Goal: Communication & Community: Connect with others

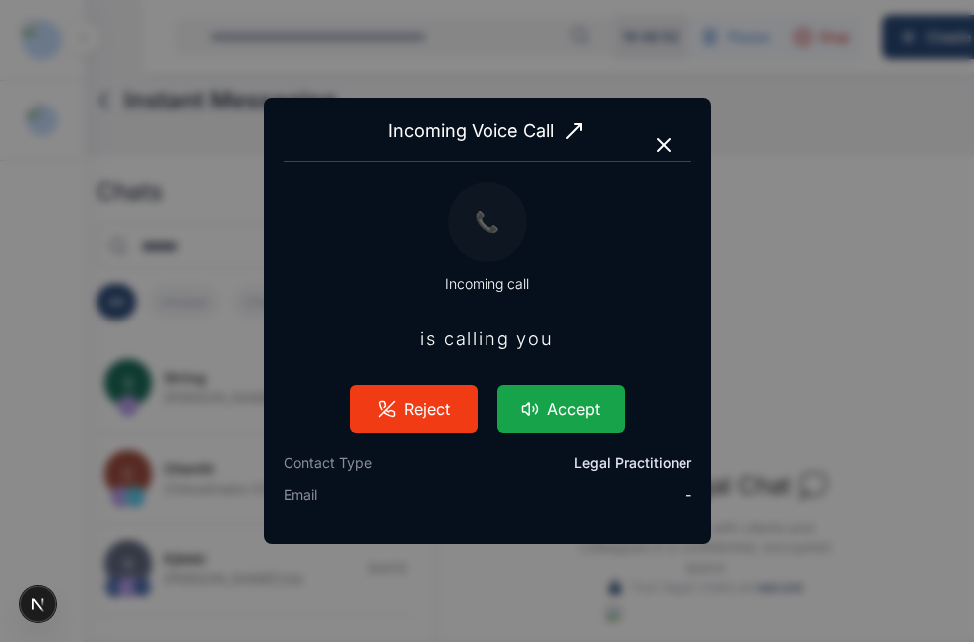
click at [583, 402] on button "Accept" at bounding box center [561, 409] width 127 height 48
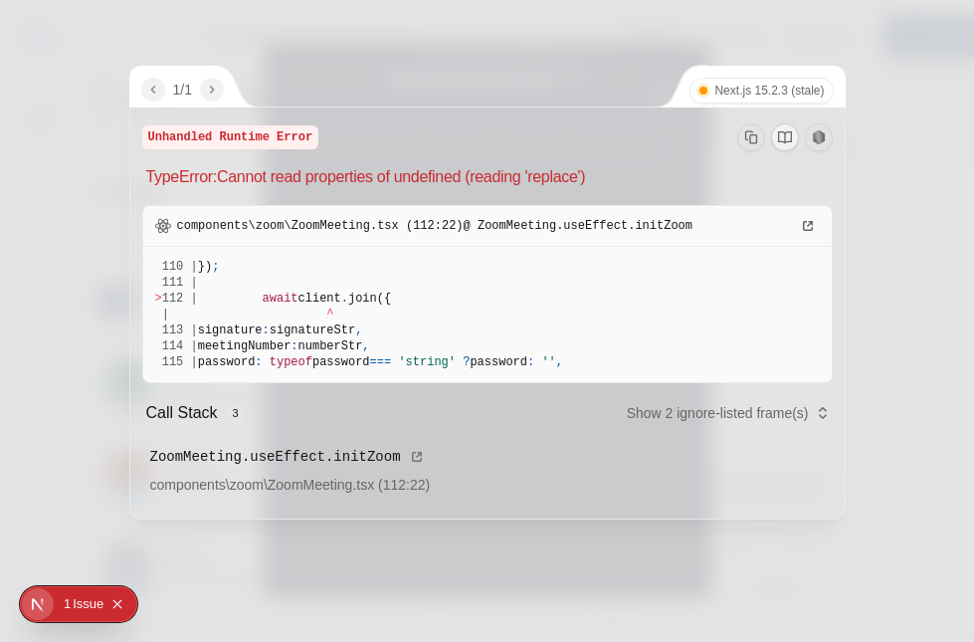
click at [583, 402] on div "Call Stack 3 Show 2 ignore-listed frame(s)" at bounding box center [487, 415] width 691 height 48
click at [750, 131] on icon "Copy Stack Trace" at bounding box center [751, 136] width 12 height 13
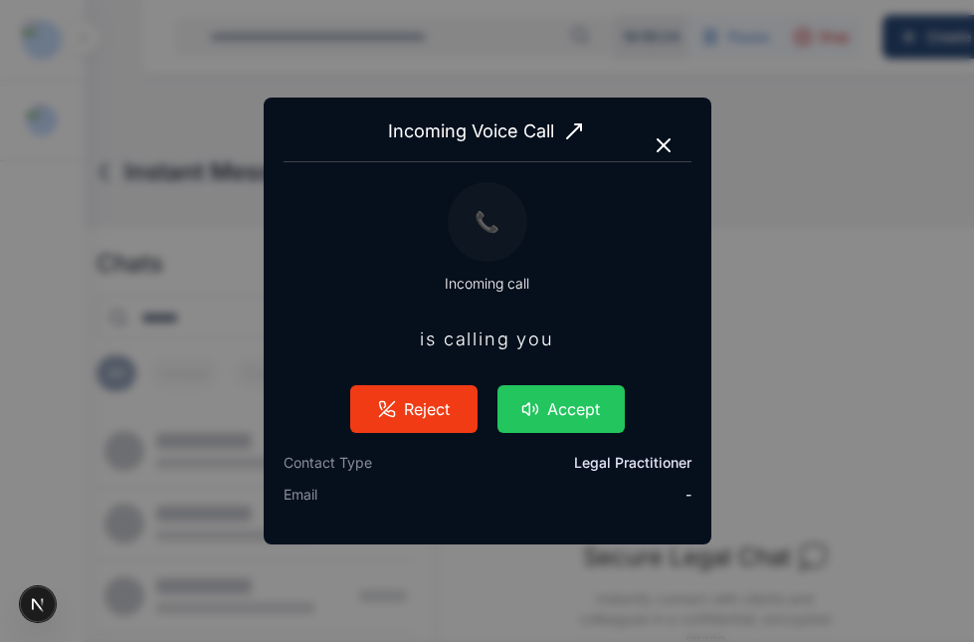
click at [659, 149] on icon "button" at bounding box center [664, 145] width 12 height 12
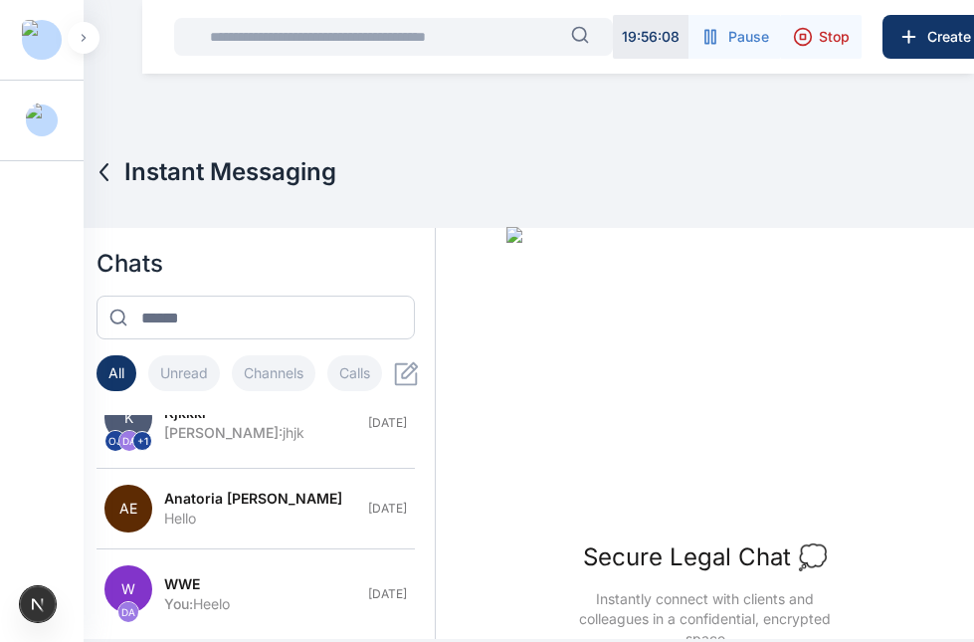
scroll to position [72, 0]
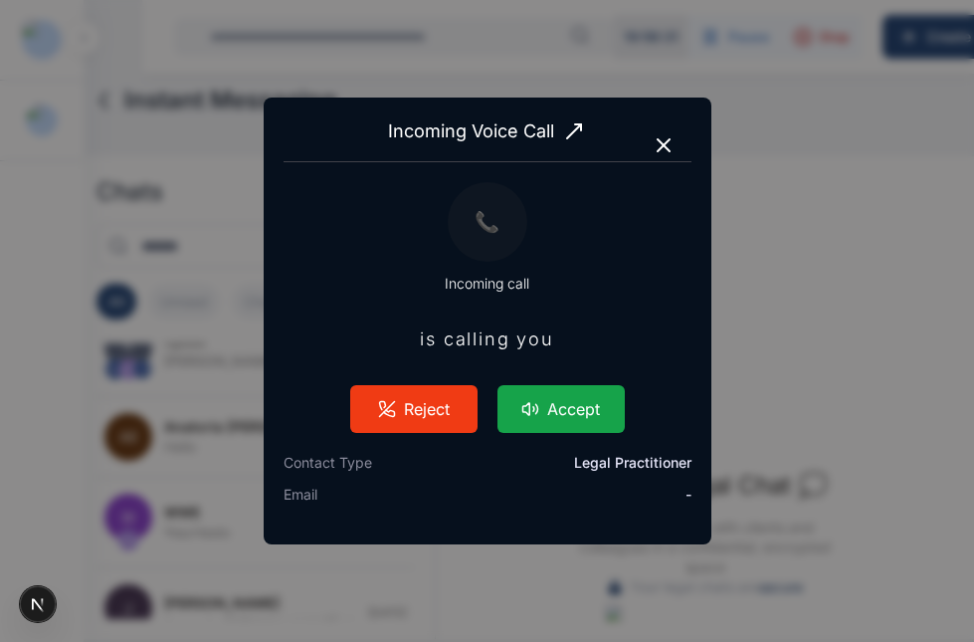
click at [540, 414] on button "Accept" at bounding box center [561, 409] width 127 height 48
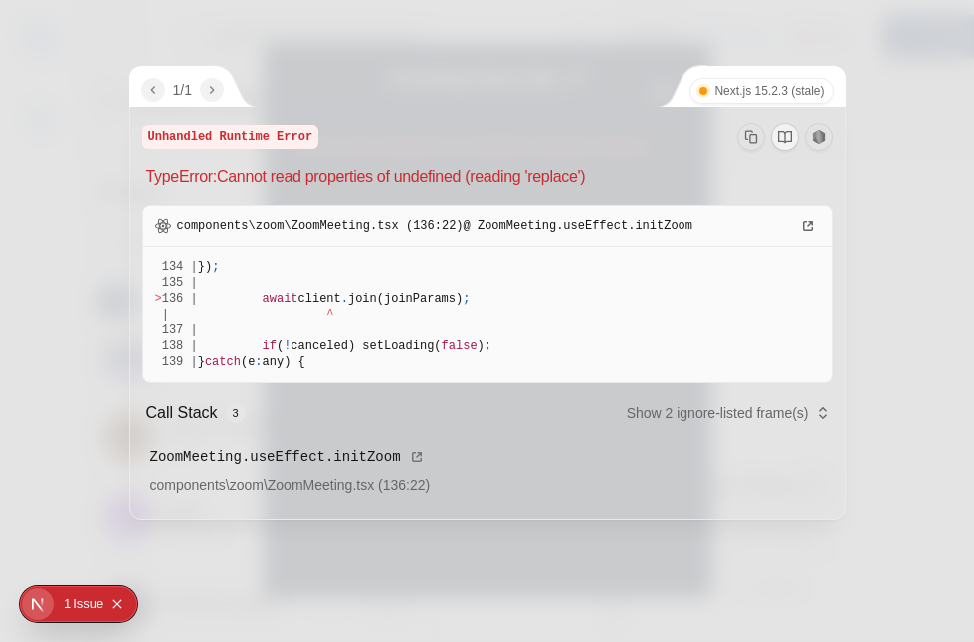
click at [601, 189] on div "Unhandled Runtime Error TypeError: Cannot read properties of undefined (reading…" at bounding box center [487, 312] width 715 height 411
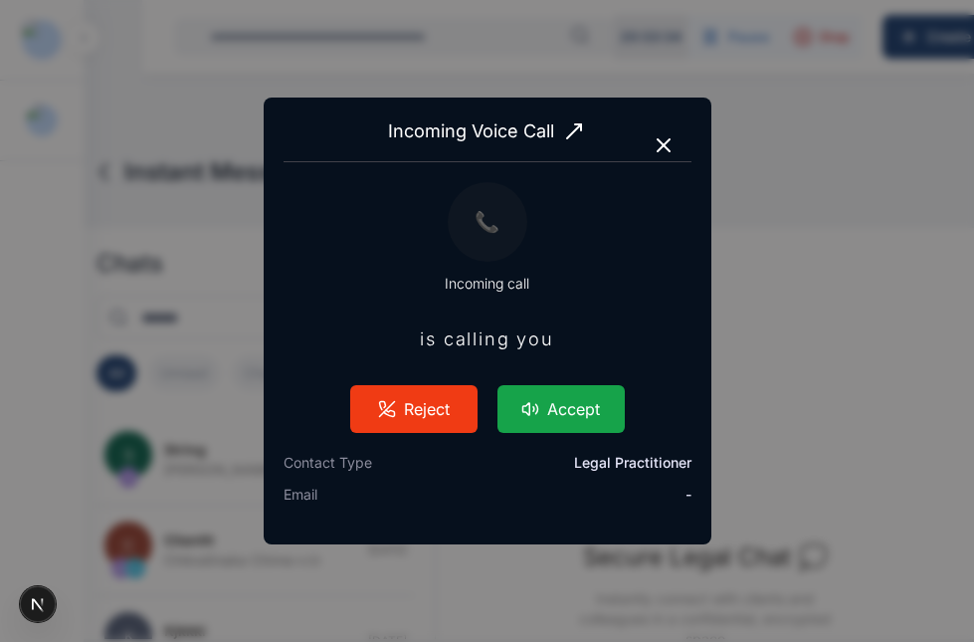
click at [613, 412] on button "Accept" at bounding box center [561, 409] width 127 height 48
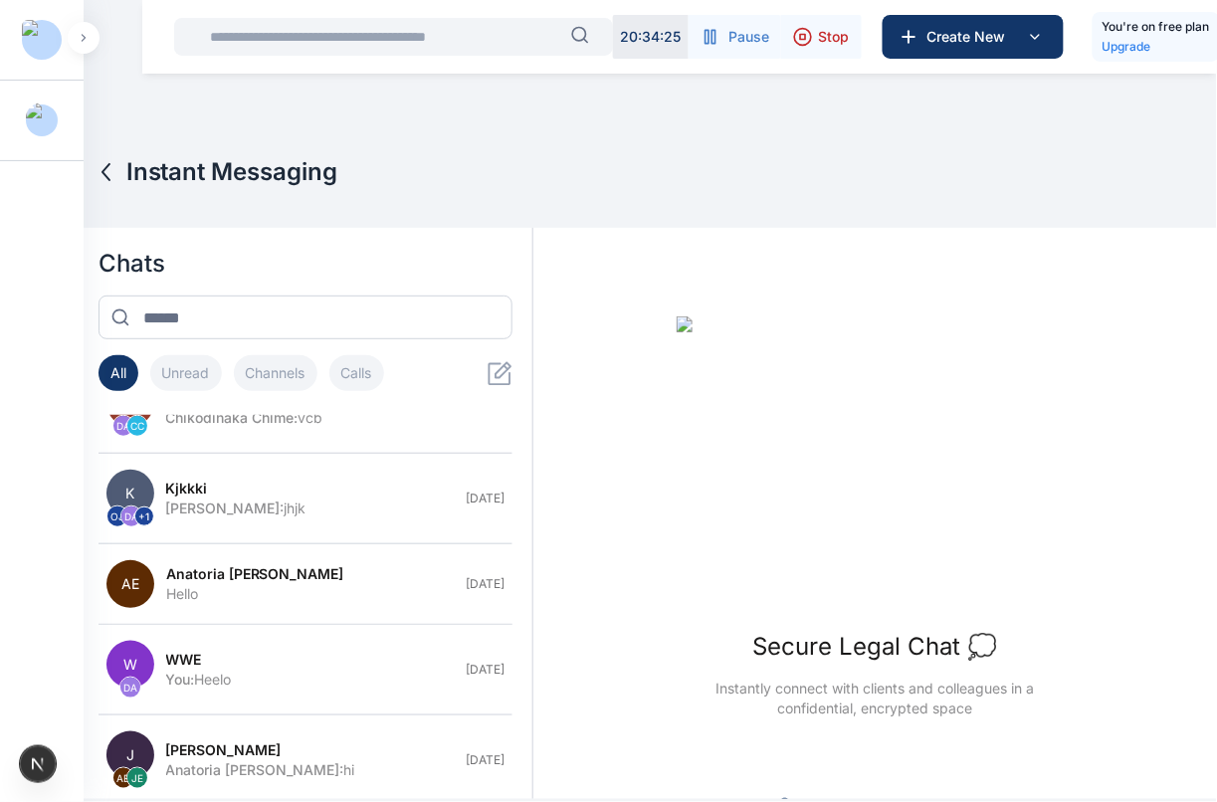
scroll to position [71, 0]
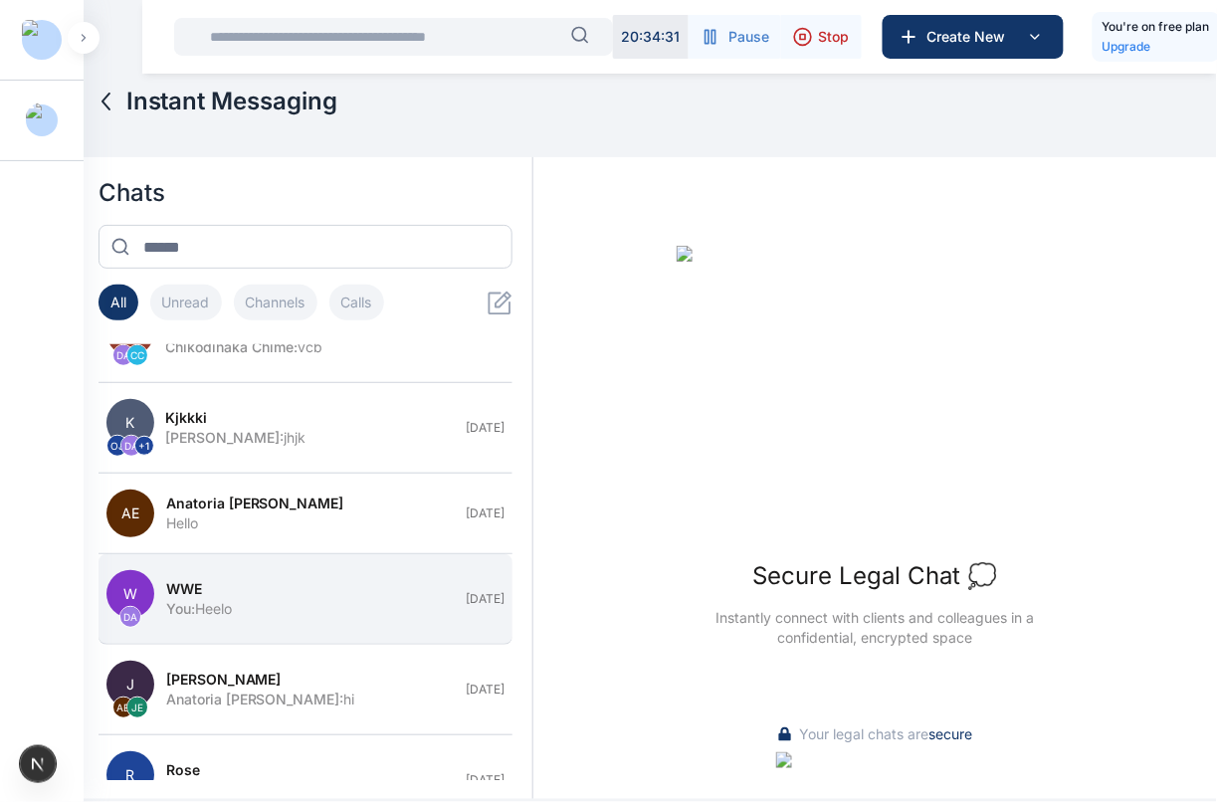
click at [225, 608] on div "You : Heelo" at bounding box center [310, 609] width 289 height 20
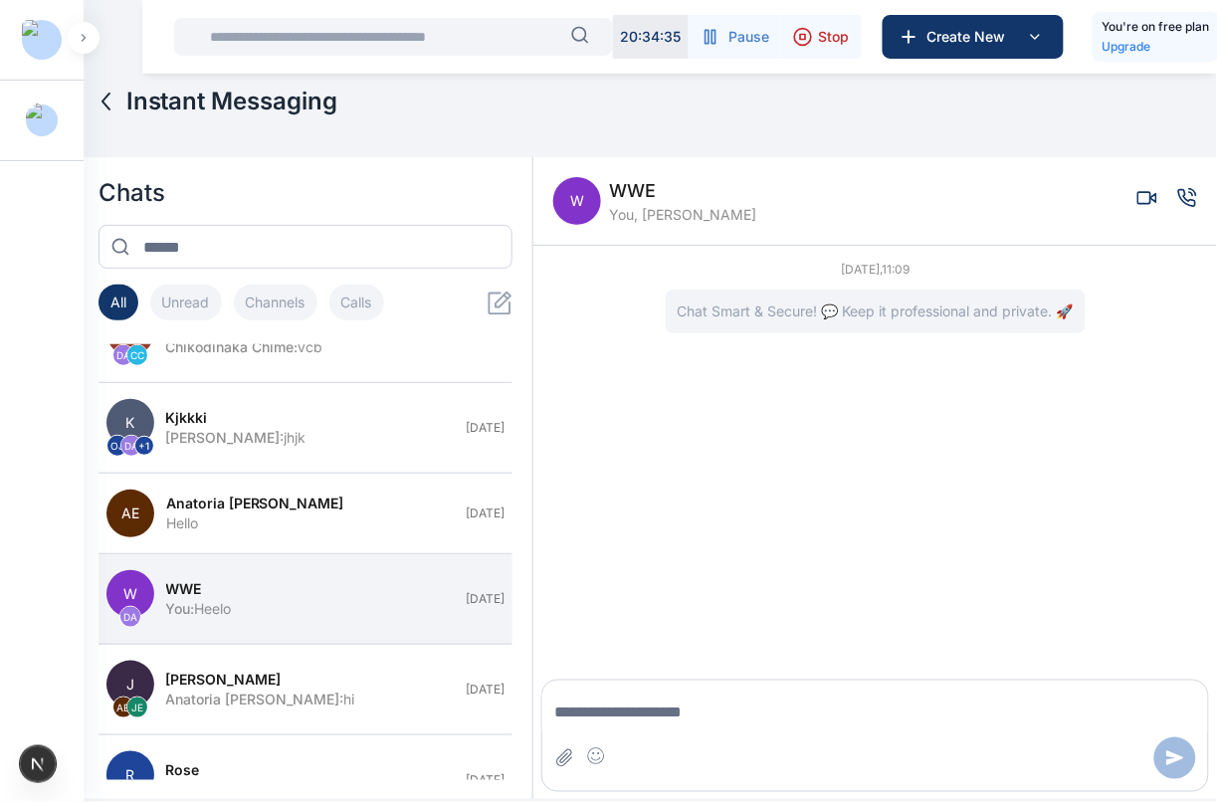
click at [973, 196] on icon "Voice call" at bounding box center [1188, 198] width 20 height 20
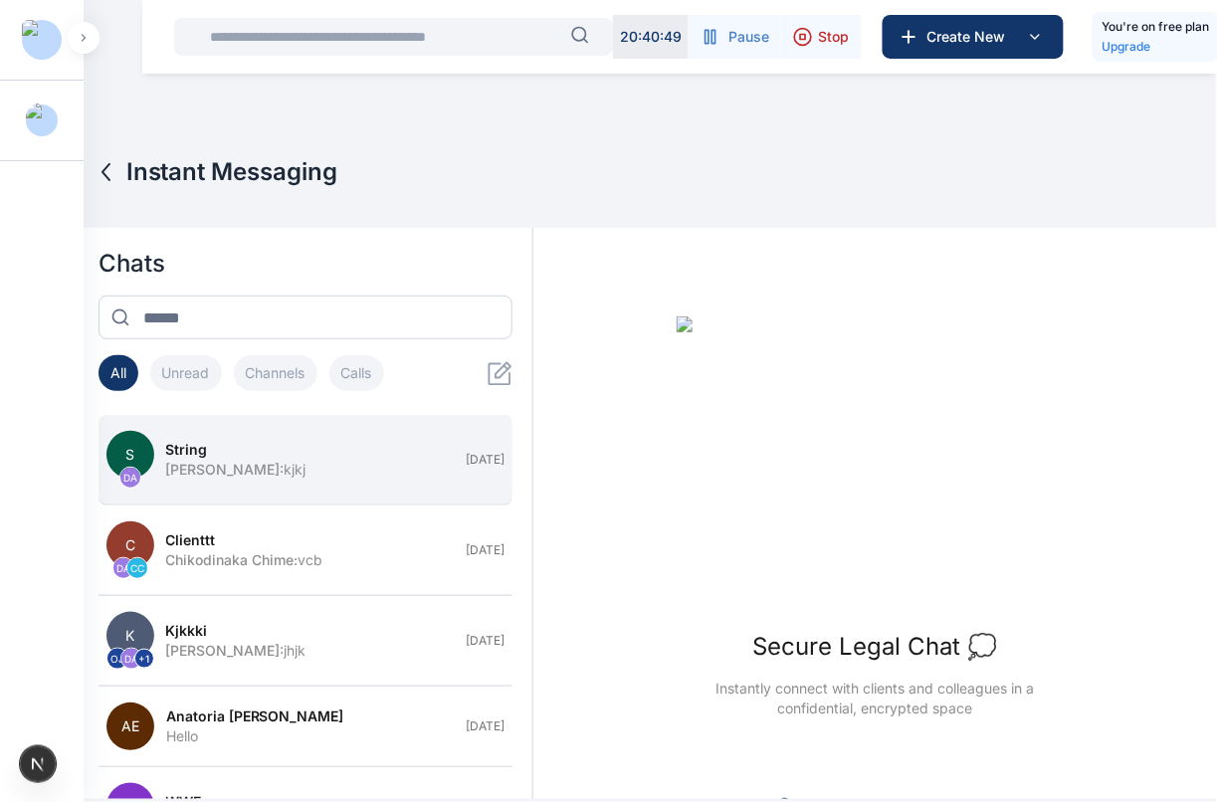
click at [229, 481] on button "S DA string Daniel Adekoya : kjkj Yesterday" at bounding box center [306, 460] width 415 height 91
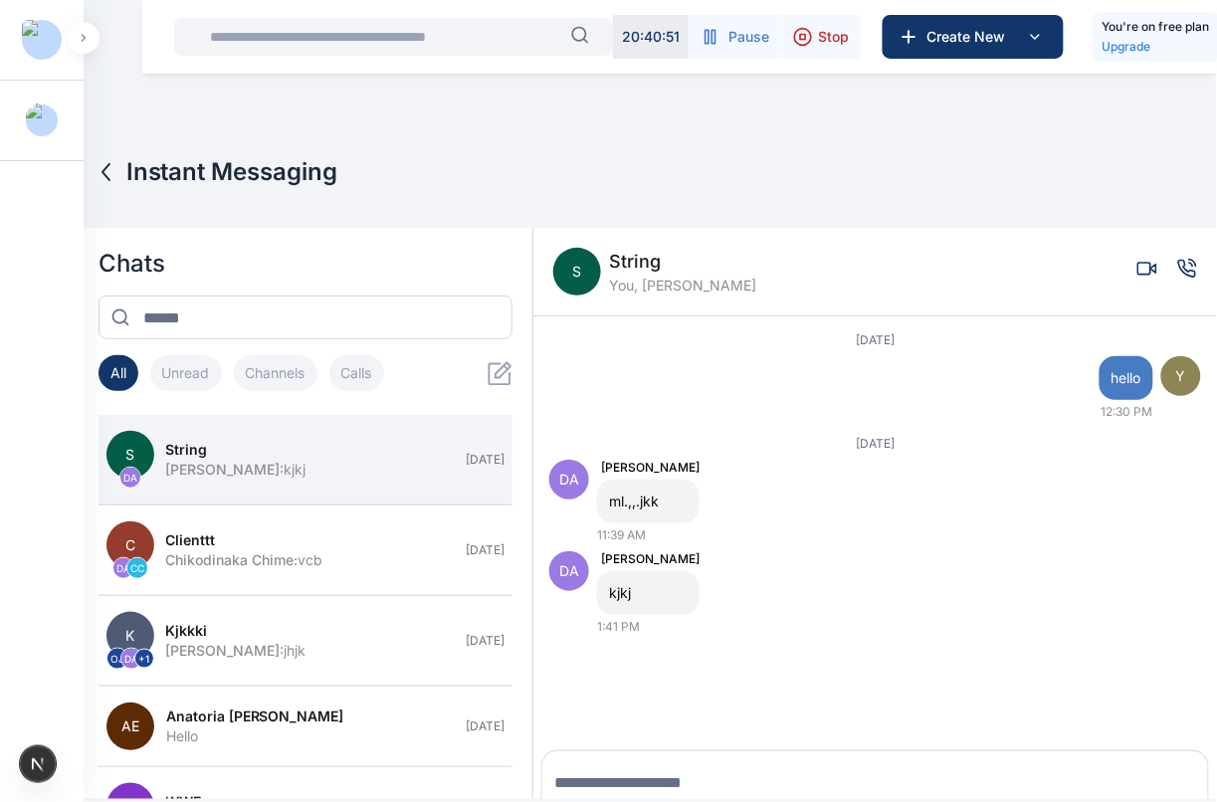
scroll to position [28, 0]
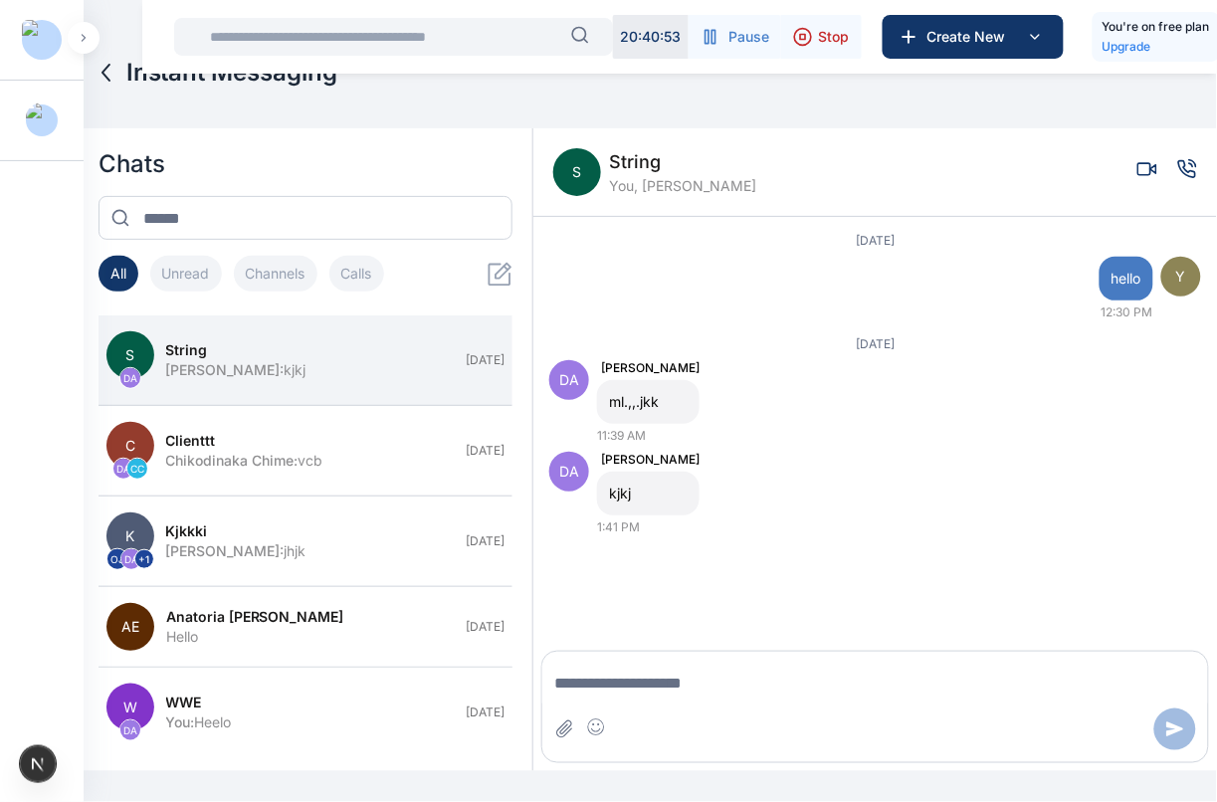
click at [973, 170] on icon "Voice call" at bounding box center [1187, 168] width 17 height 17
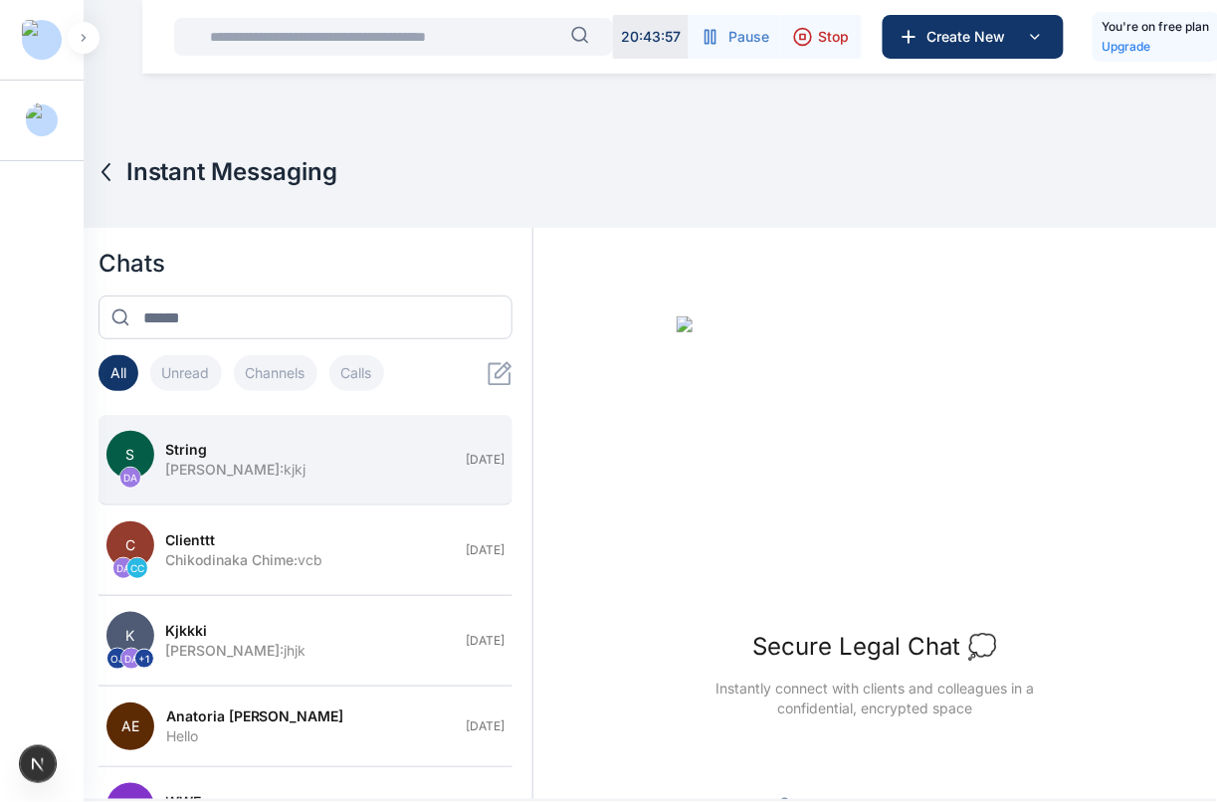
click at [276, 479] on div "Daniel Adekoya : kjkj" at bounding box center [310, 470] width 289 height 20
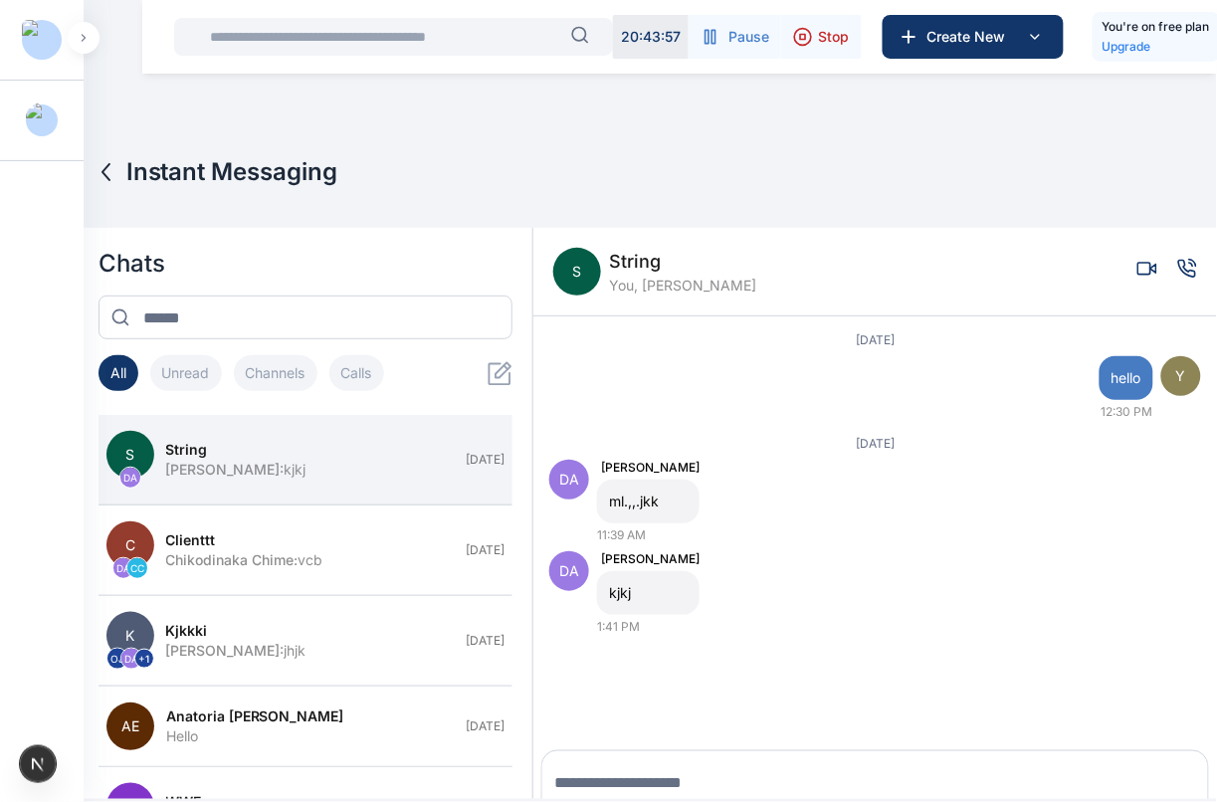
click at [973, 356] on span "Y" at bounding box center [1182, 376] width 40 height 40
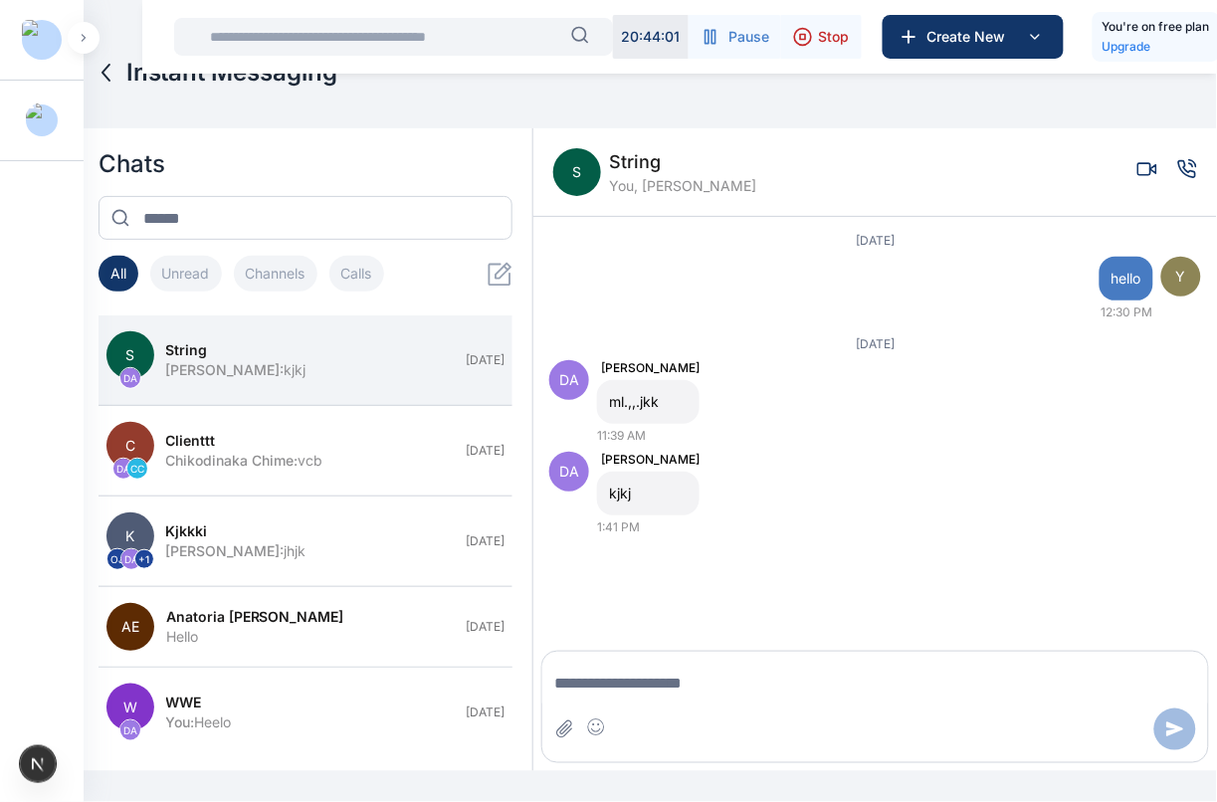
click at [973, 166] on icon "Voice call" at bounding box center [1188, 169] width 20 height 20
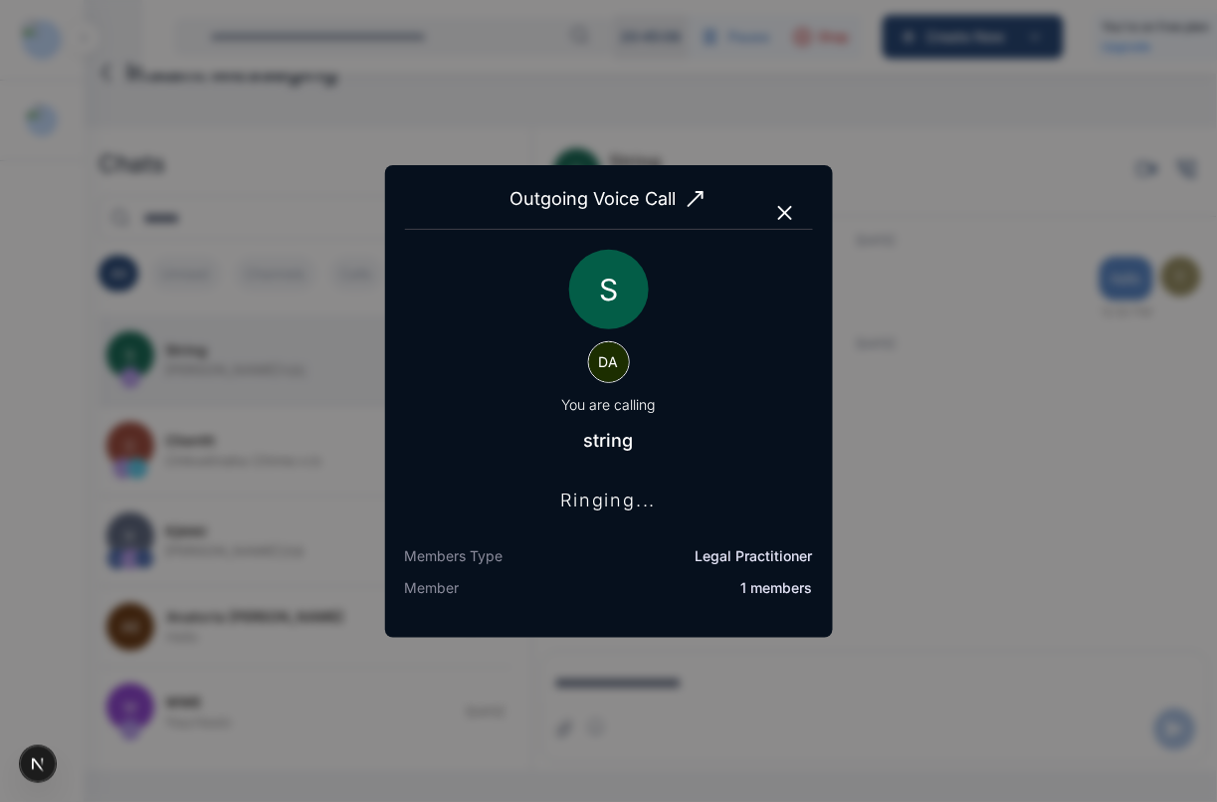
click at [774, 210] on icon "button" at bounding box center [785, 213] width 24 height 24
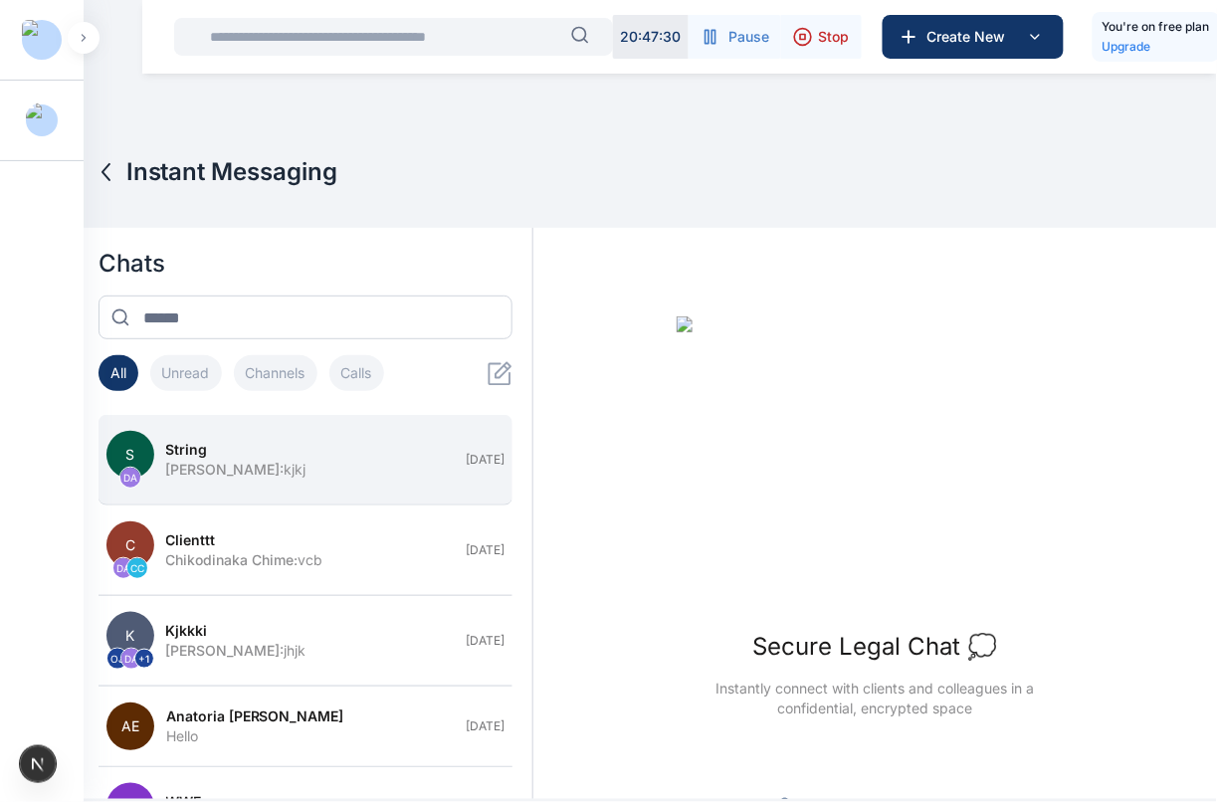
click at [250, 444] on div "string" at bounding box center [310, 450] width 289 height 20
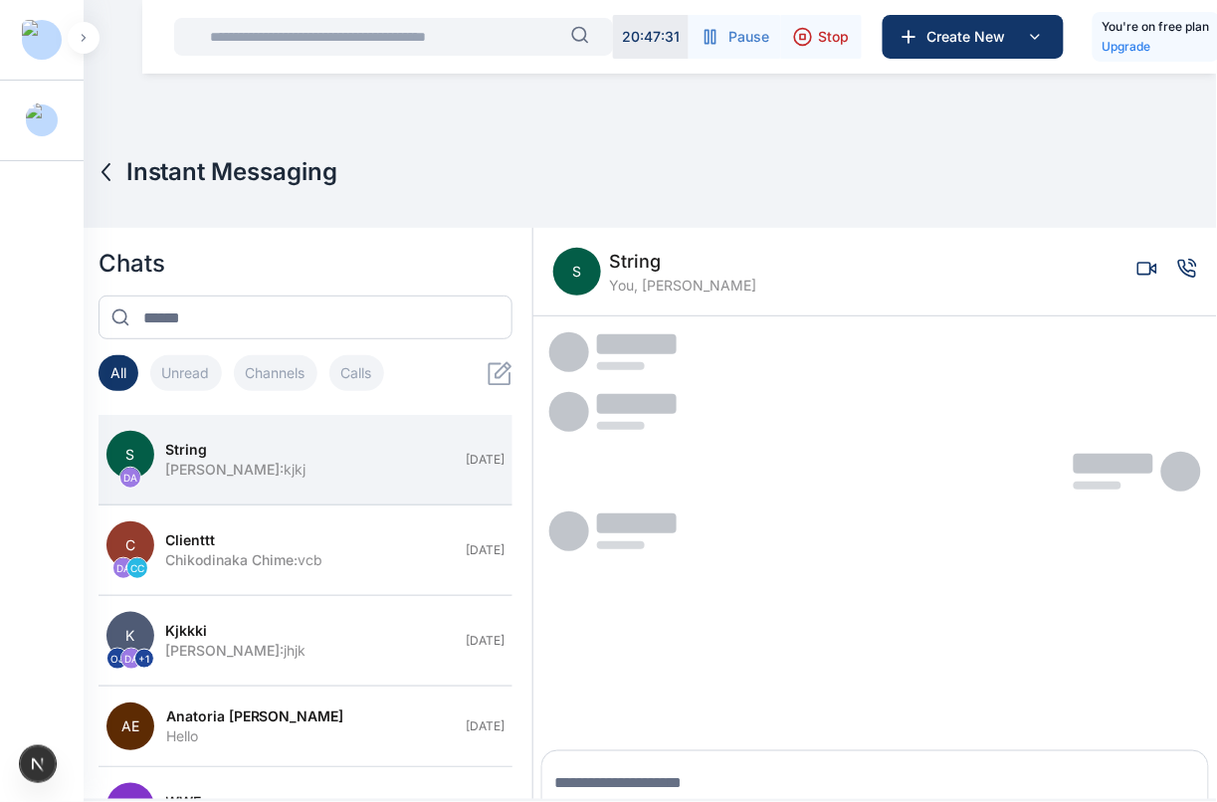
scroll to position [28, 0]
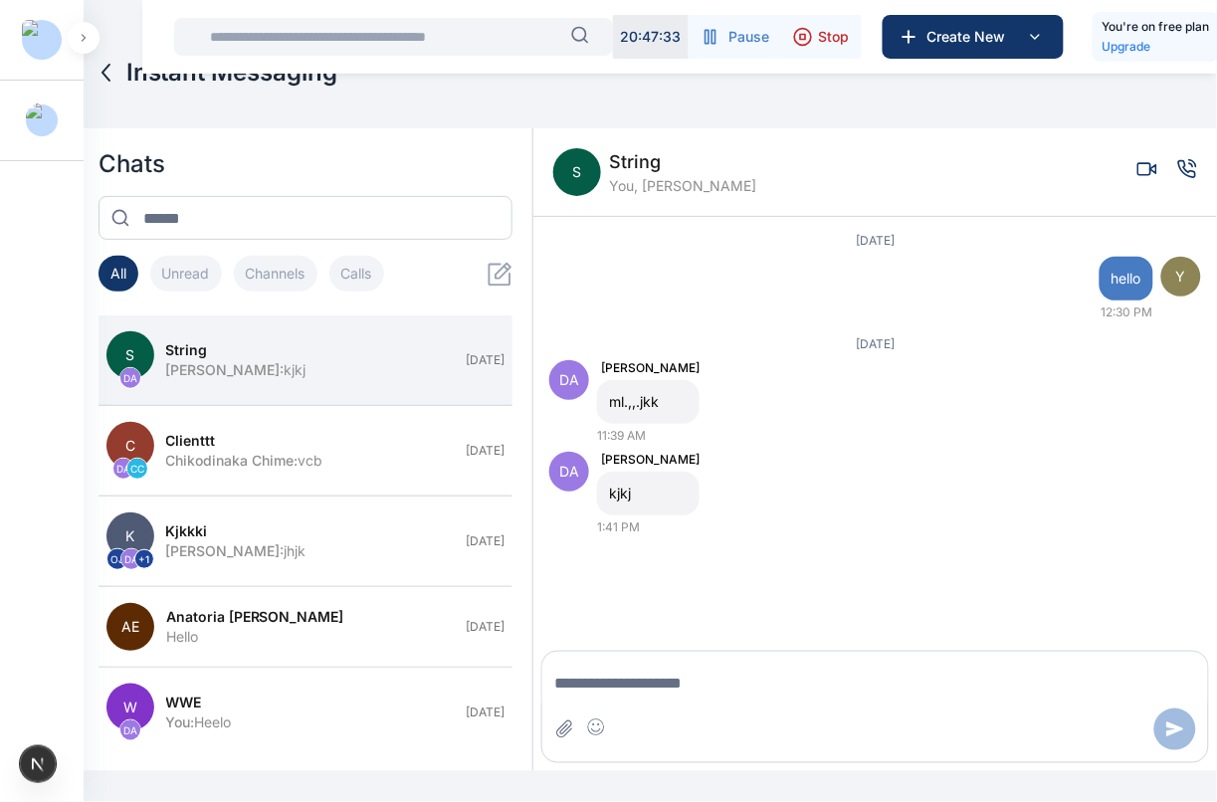
click at [1178, 174] on icon "Voice call" at bounding box center [1188, 169] width 20 height 20
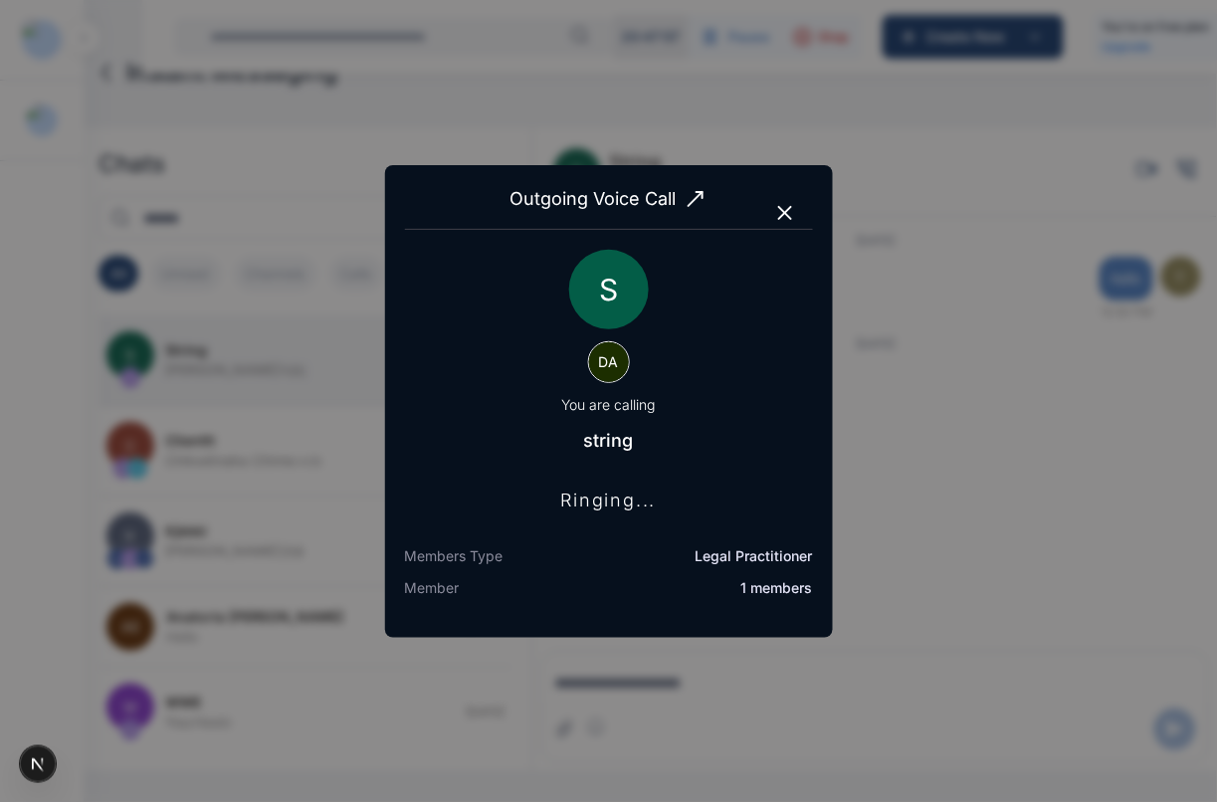
click at [786, 209] on icon "button" at bounding box center [785, 213] width 24 height 24
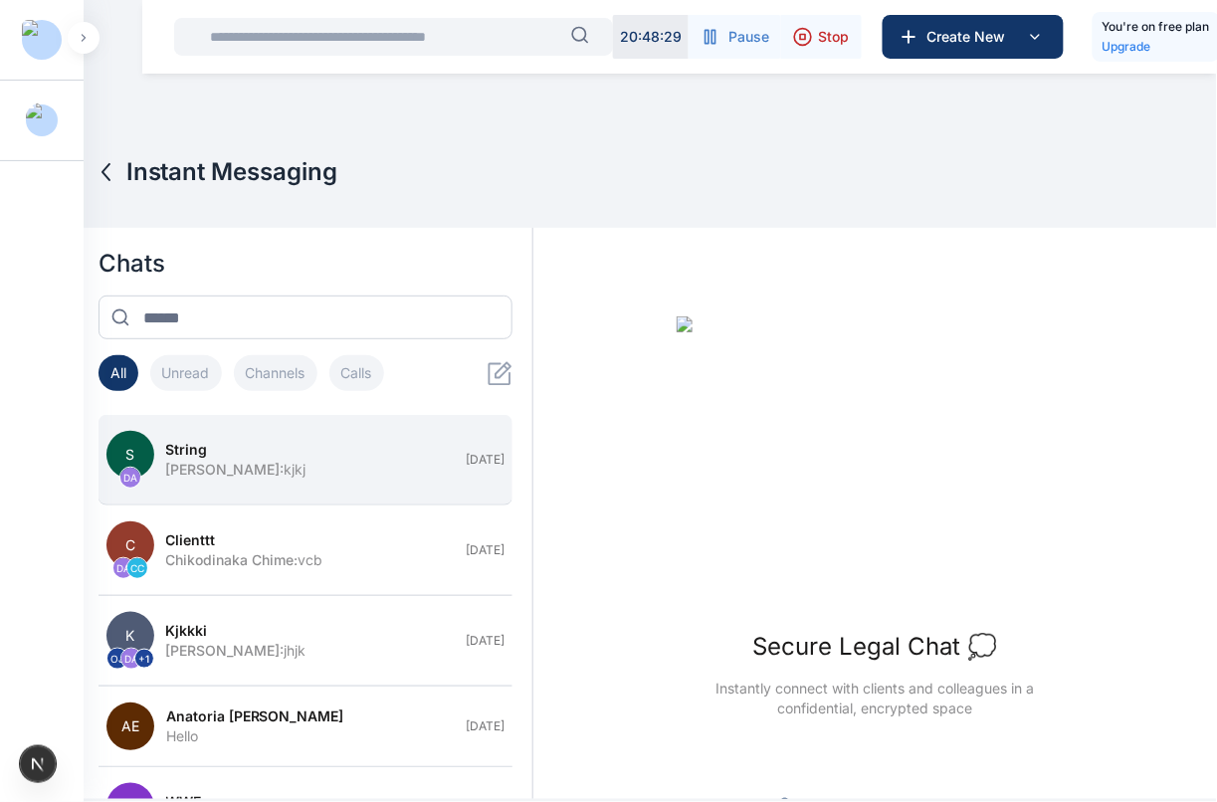
click at [261, 441] on div "string" at bounding box center [310, 450] width 289 height 20
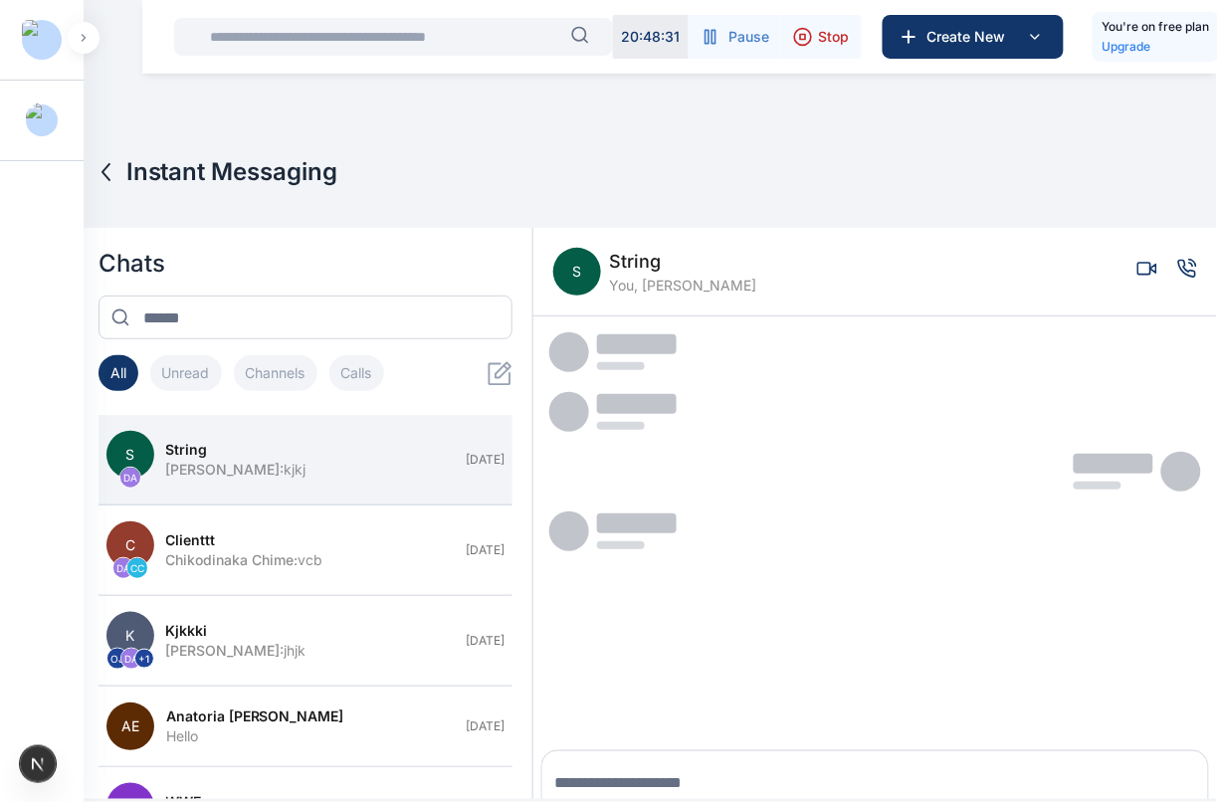
scroll to position [28, 0]
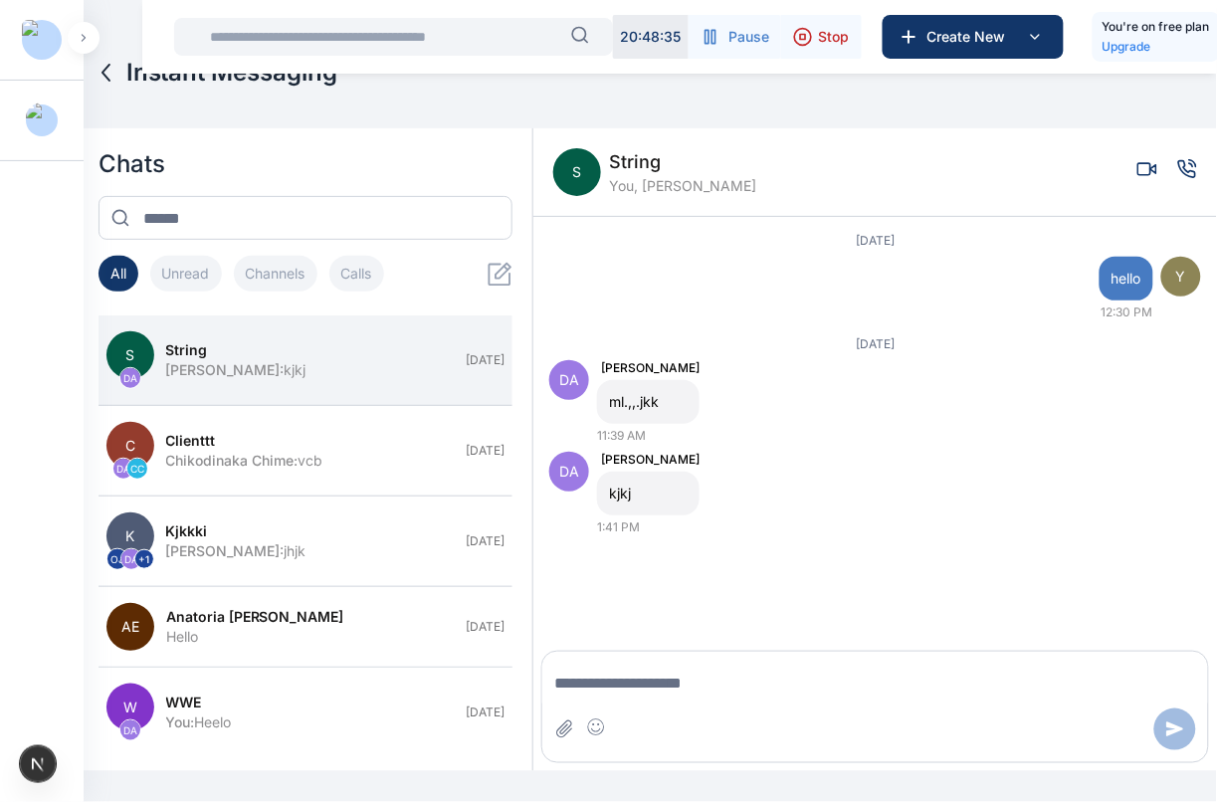
click at [1178, 165] on icon "Voice call" at bounding box center [1188, 169] width 20 height 20
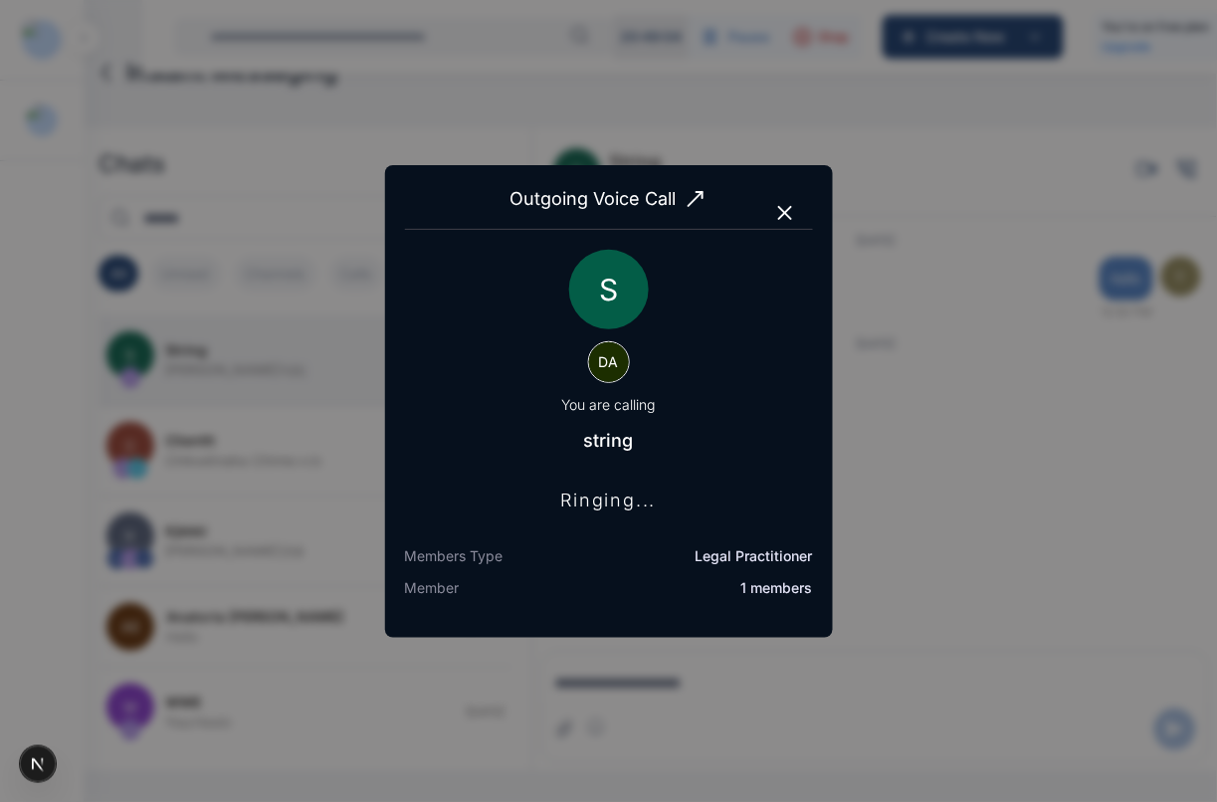
click at [794, 215] on icon "button" at bounding box center [785, 213] width 24 height 24
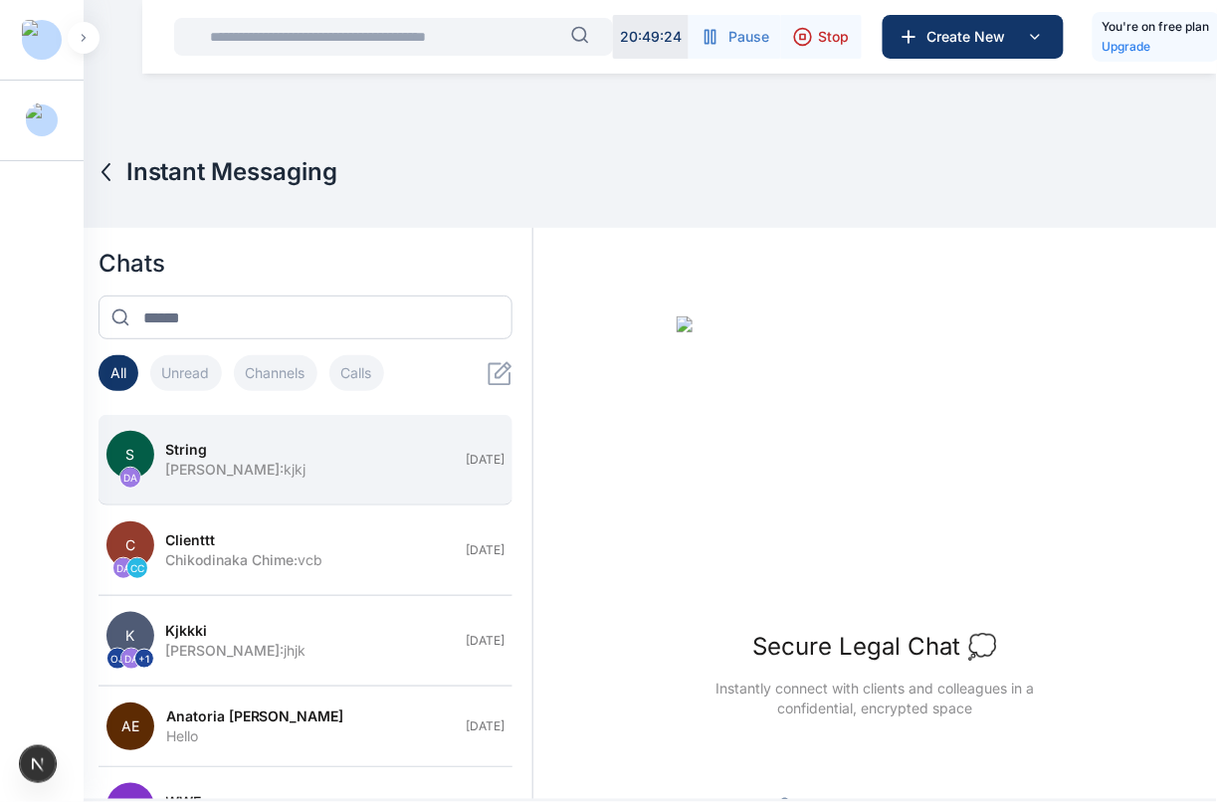
click at [299, 481] on button "S DA string [PERSON_NAME] : kjkj [DATE]" at bounding box center [306, 460] width 415 height 91
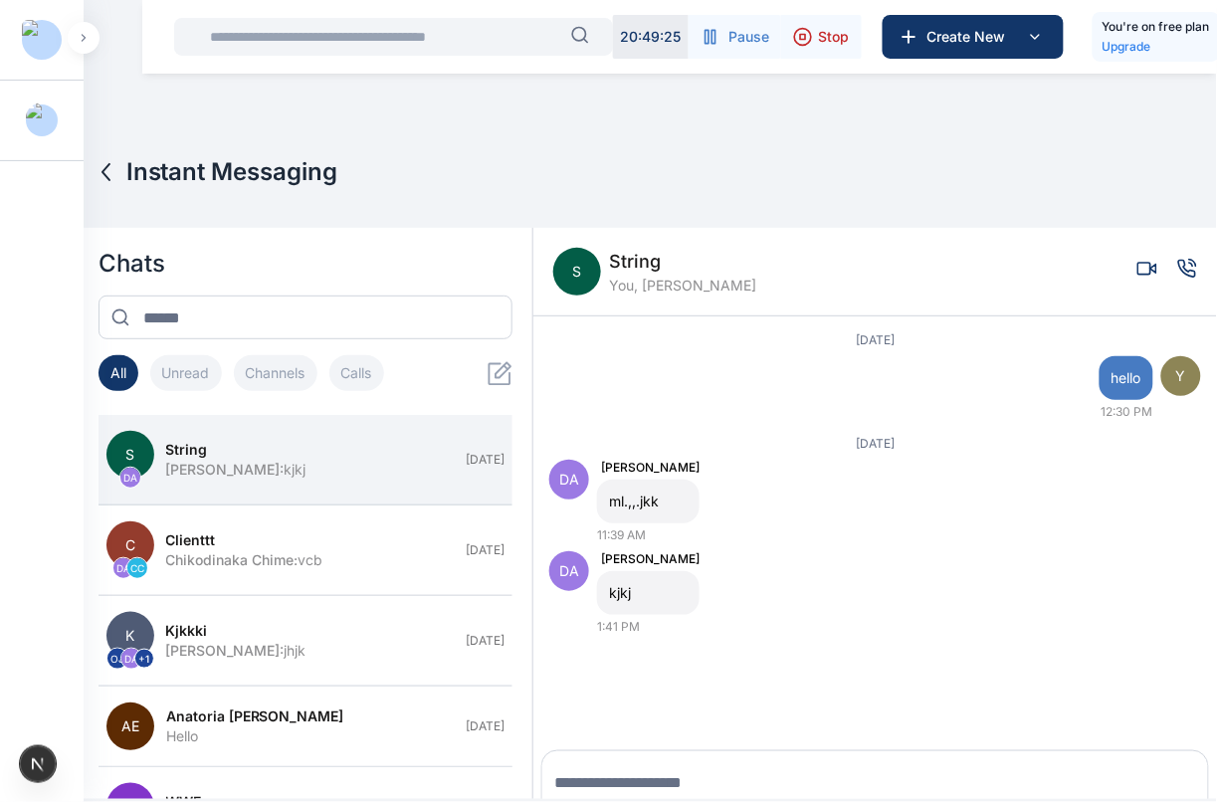
scroll to position [28, 0]
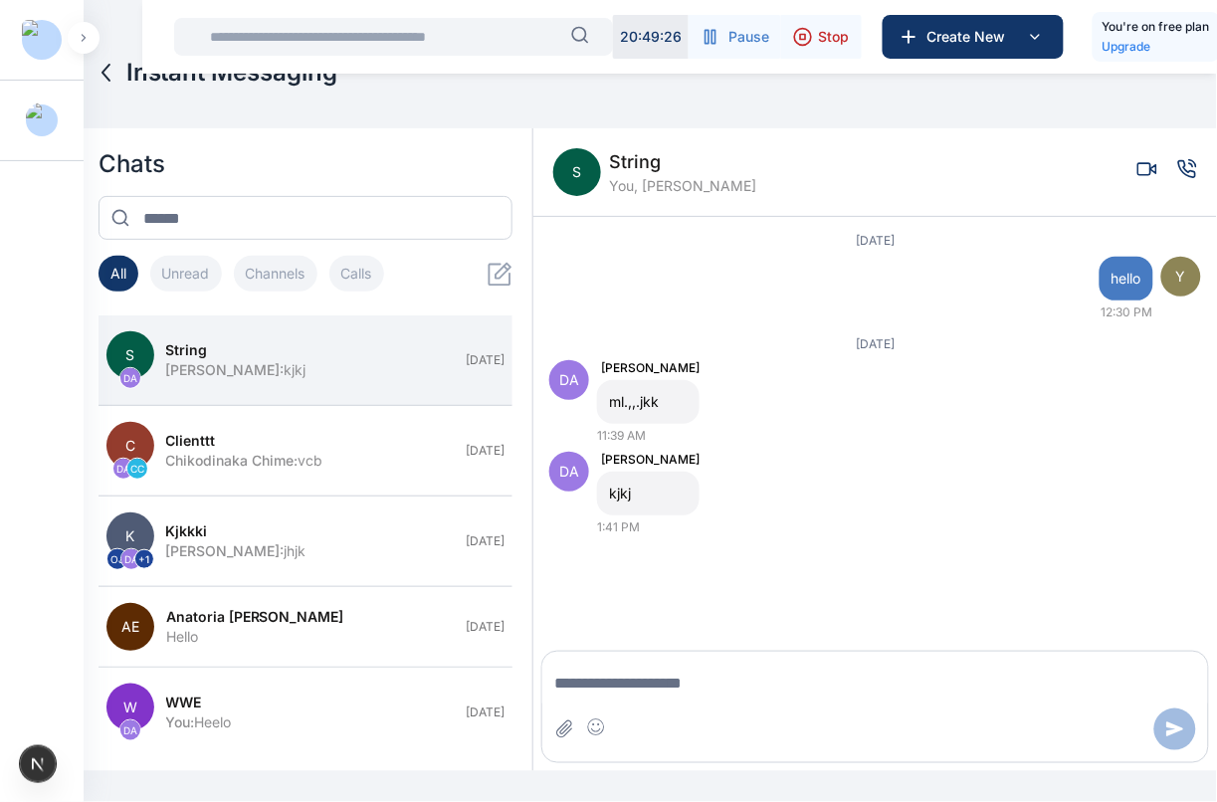
click at [1179, 165] on icon "Voice call" at bounding box center [1187, 168] width 17 height 17
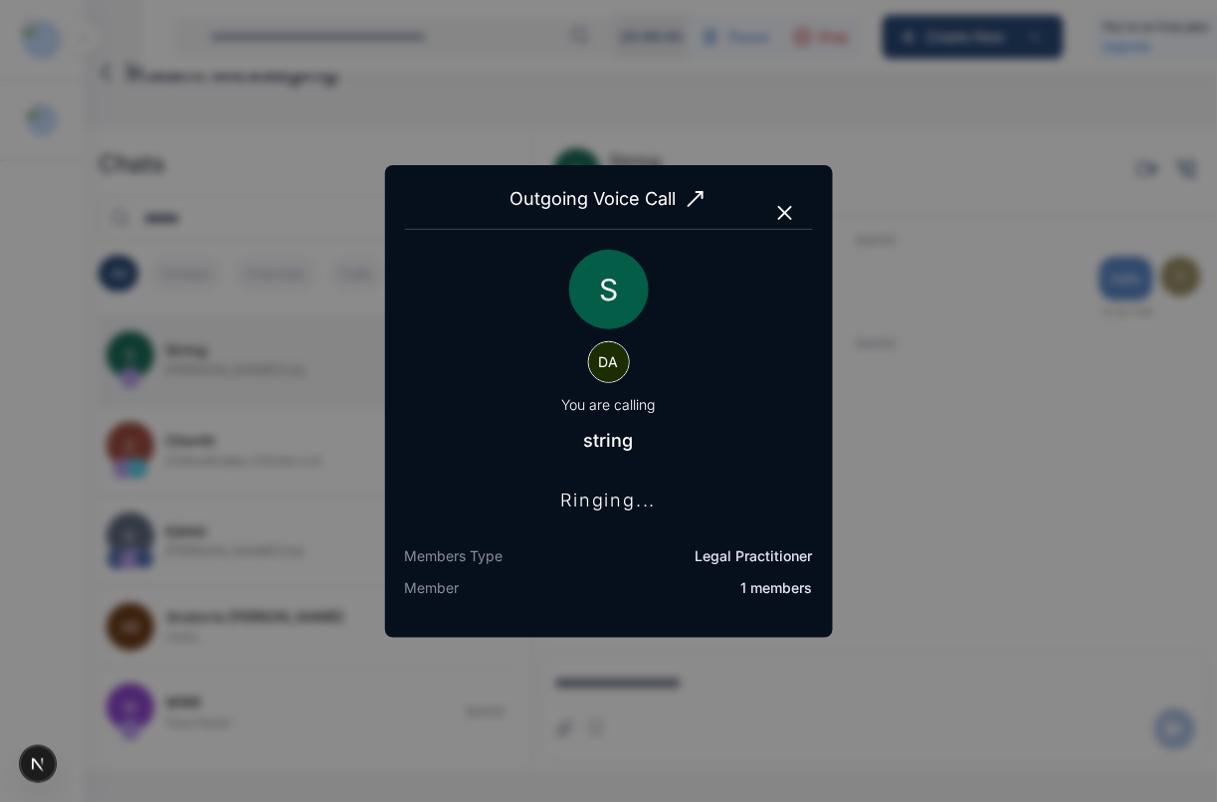
click at [789, 207] on icon "button" at bounding box center [785, 213] width 12 height 12
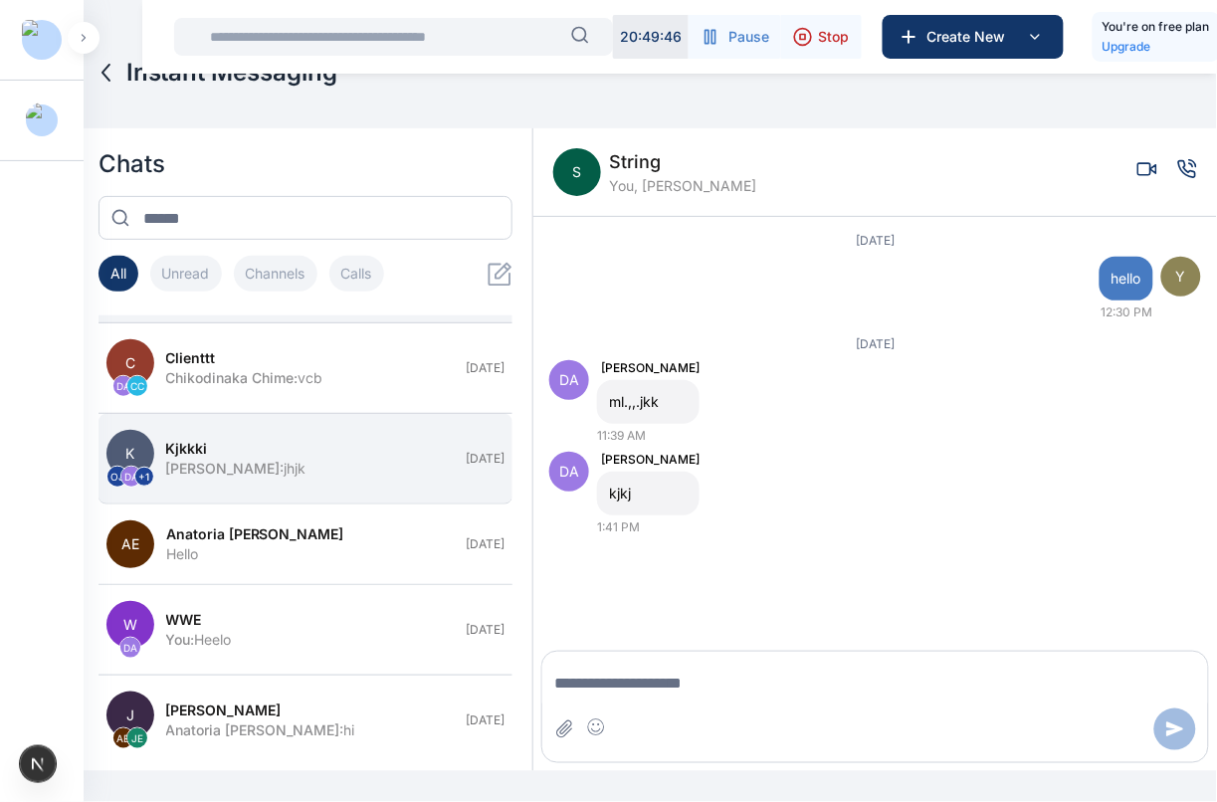
scroll to position [88, 0]
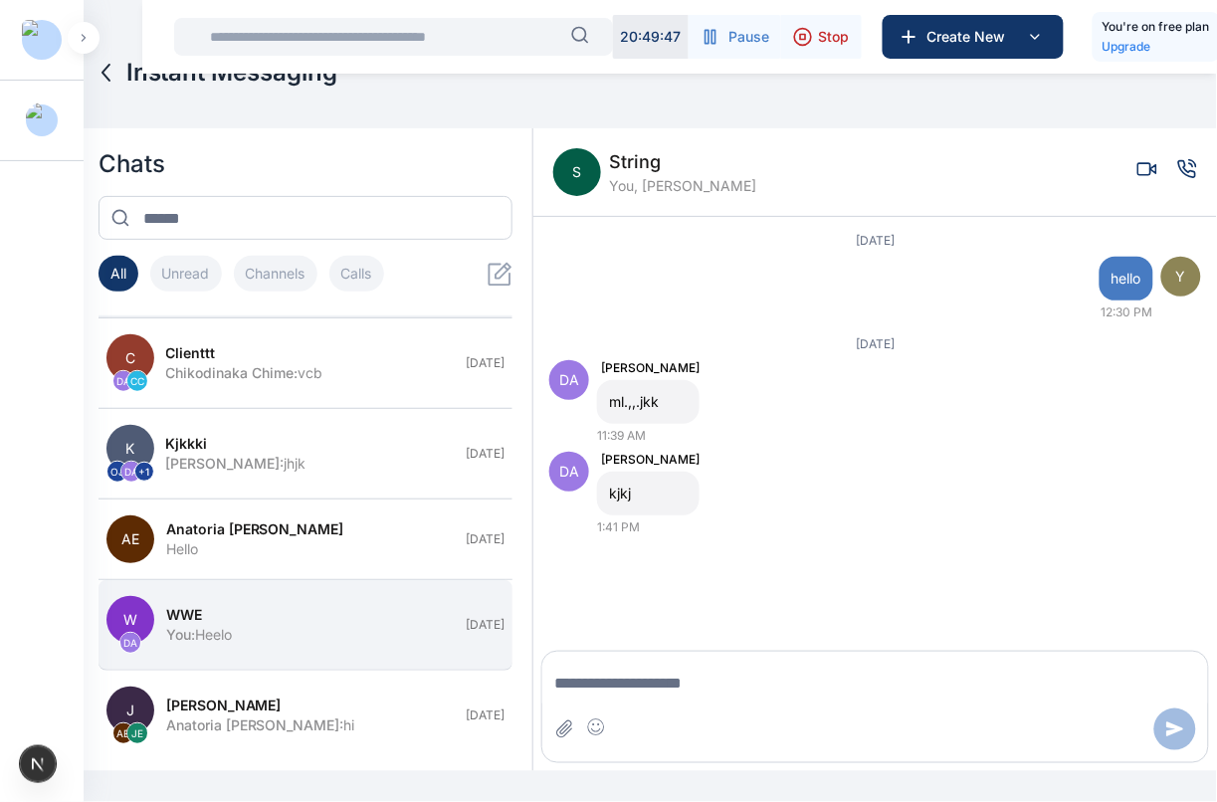
click at [216, 619] on div "WWE" at bounding box center [310, 615] width 289 height 20
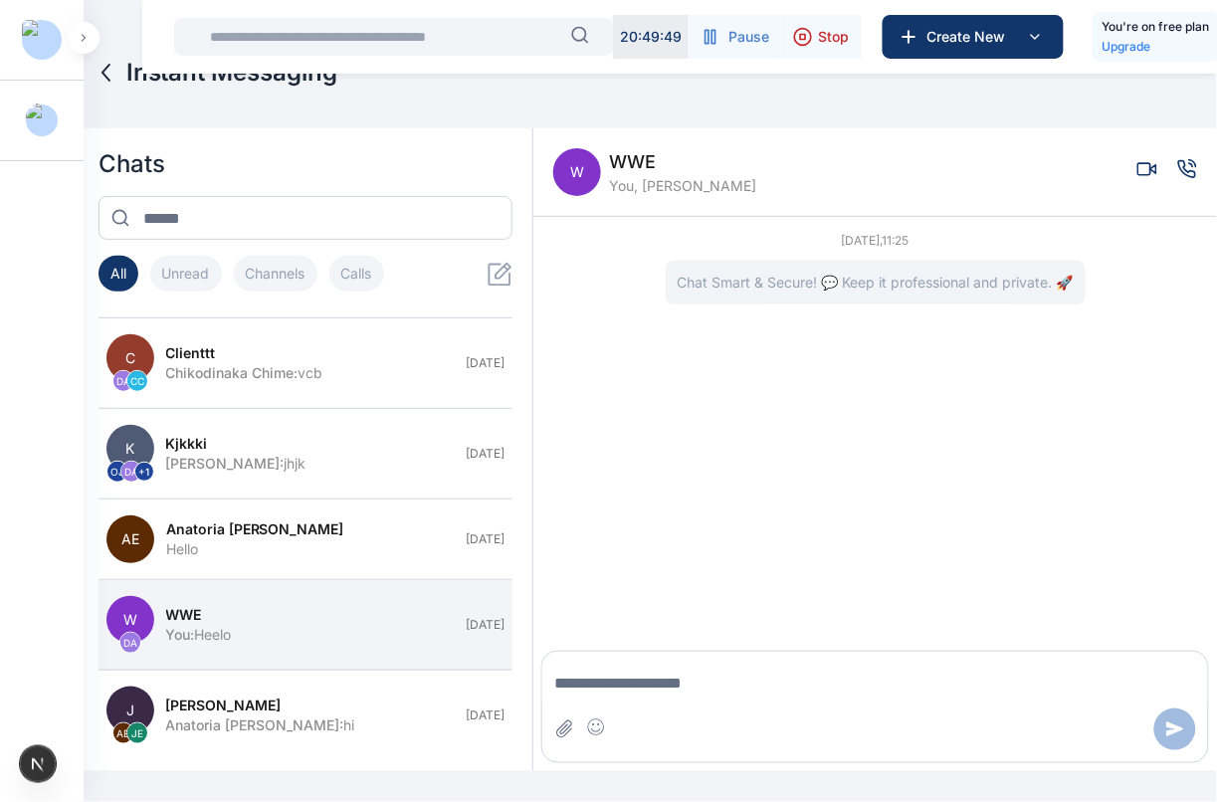
click at [1179, 176] on icon "Voice call" at bounding box center [1187, 168] width 17 height 17
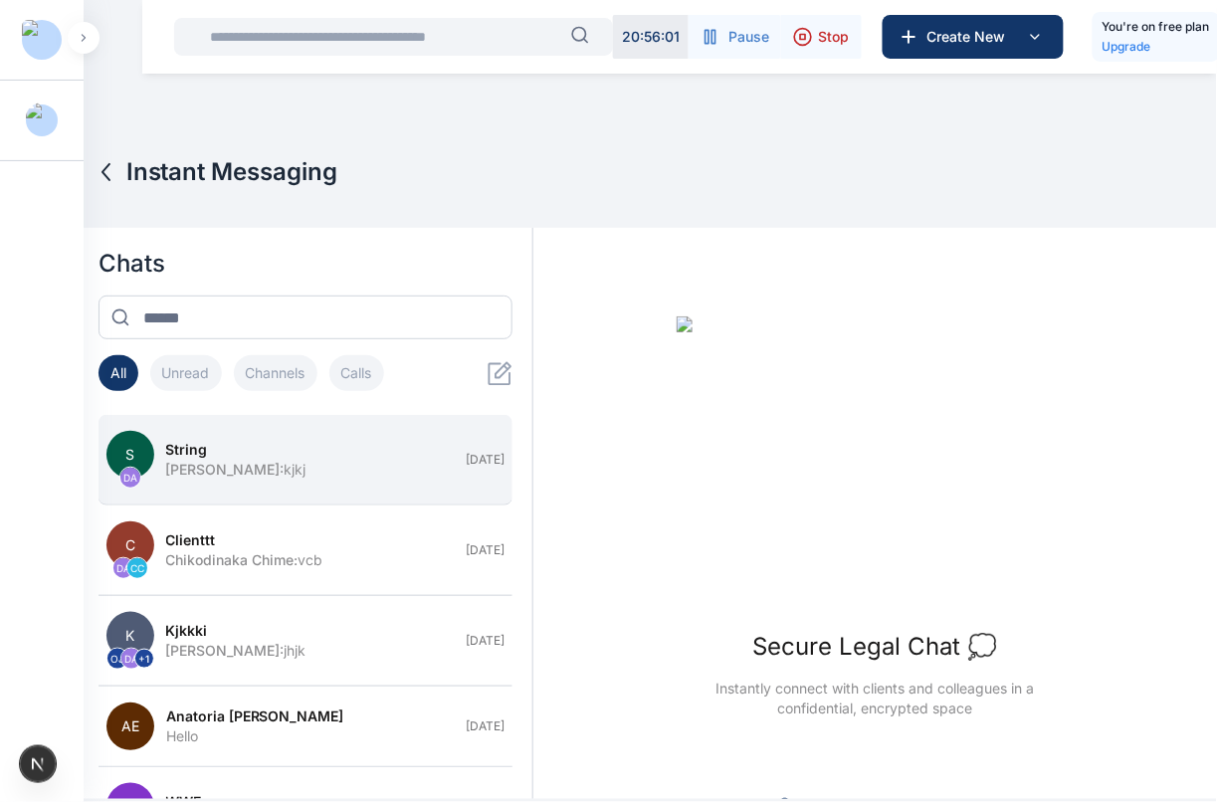
click at [328, 443] on div "string" at bounding box center [310, 450] width 289 height 20
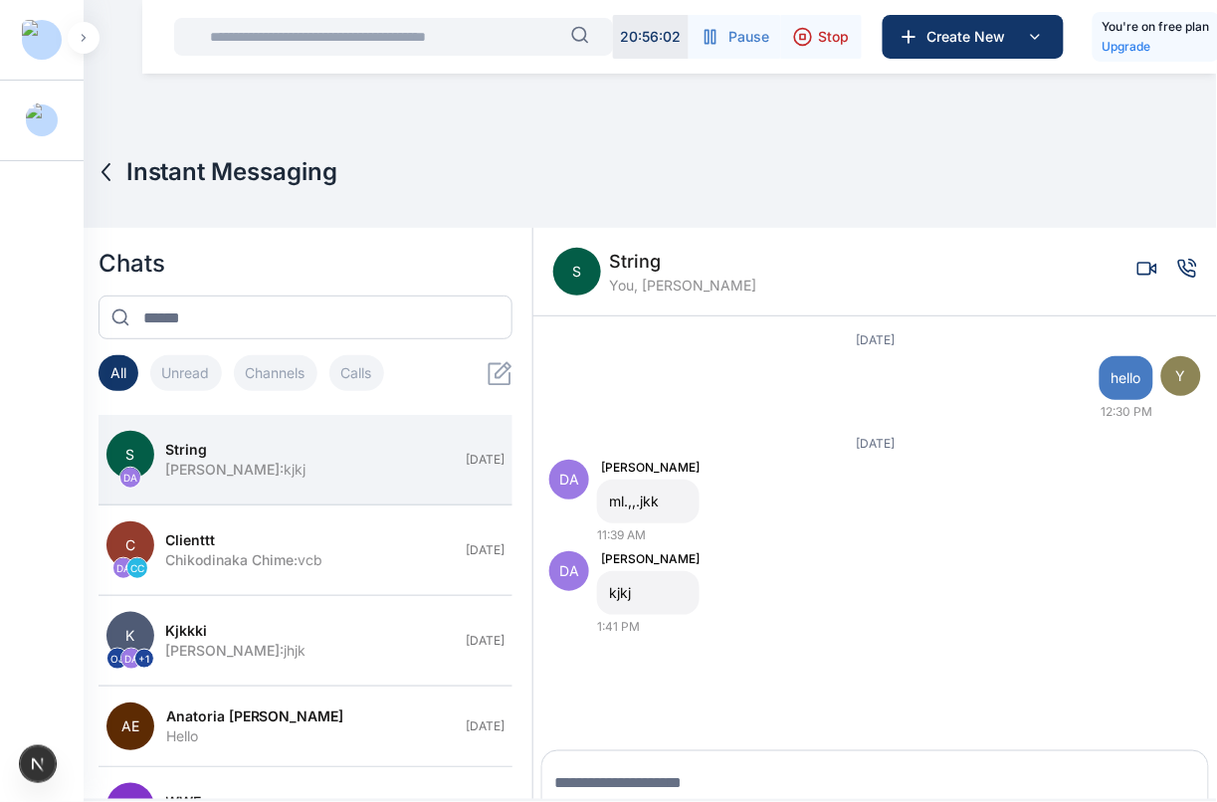
scroll to position [28, 0]
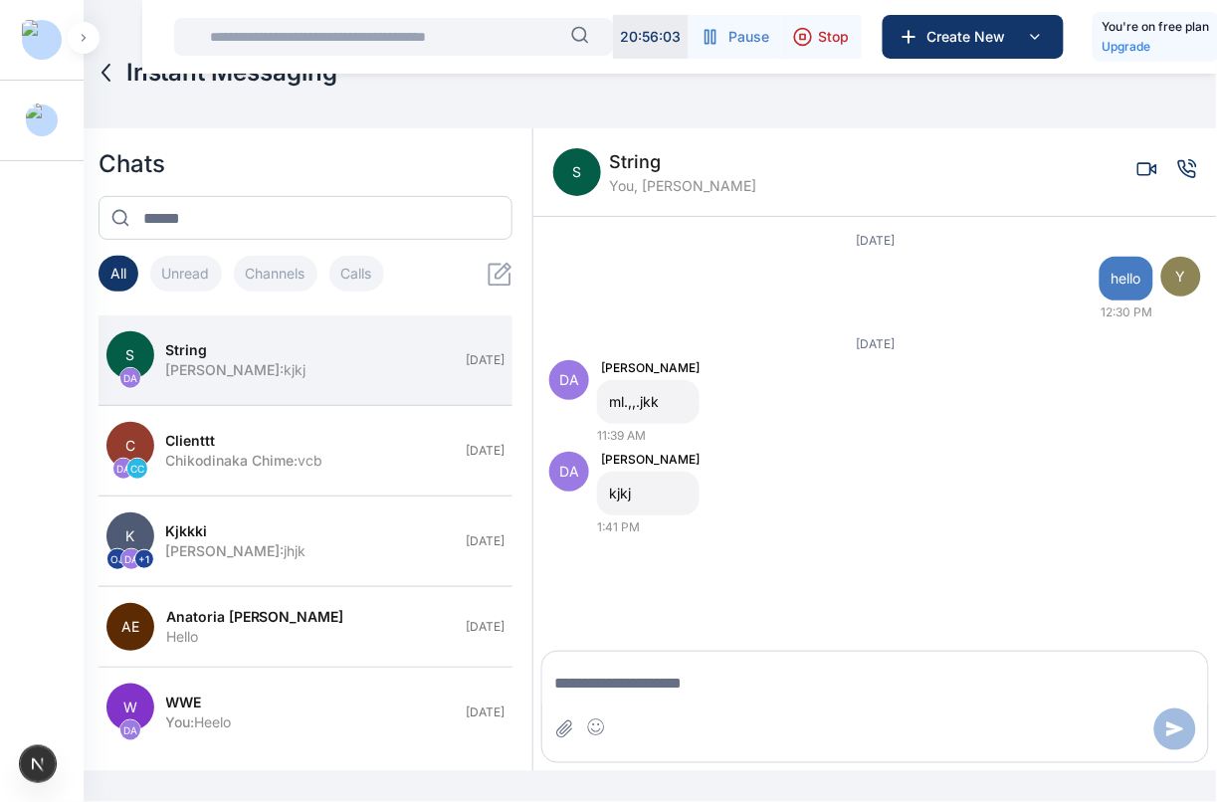
click at [1179, 175] on icon "Voice call" at bounding box center [1187, 168] width 17 height 17
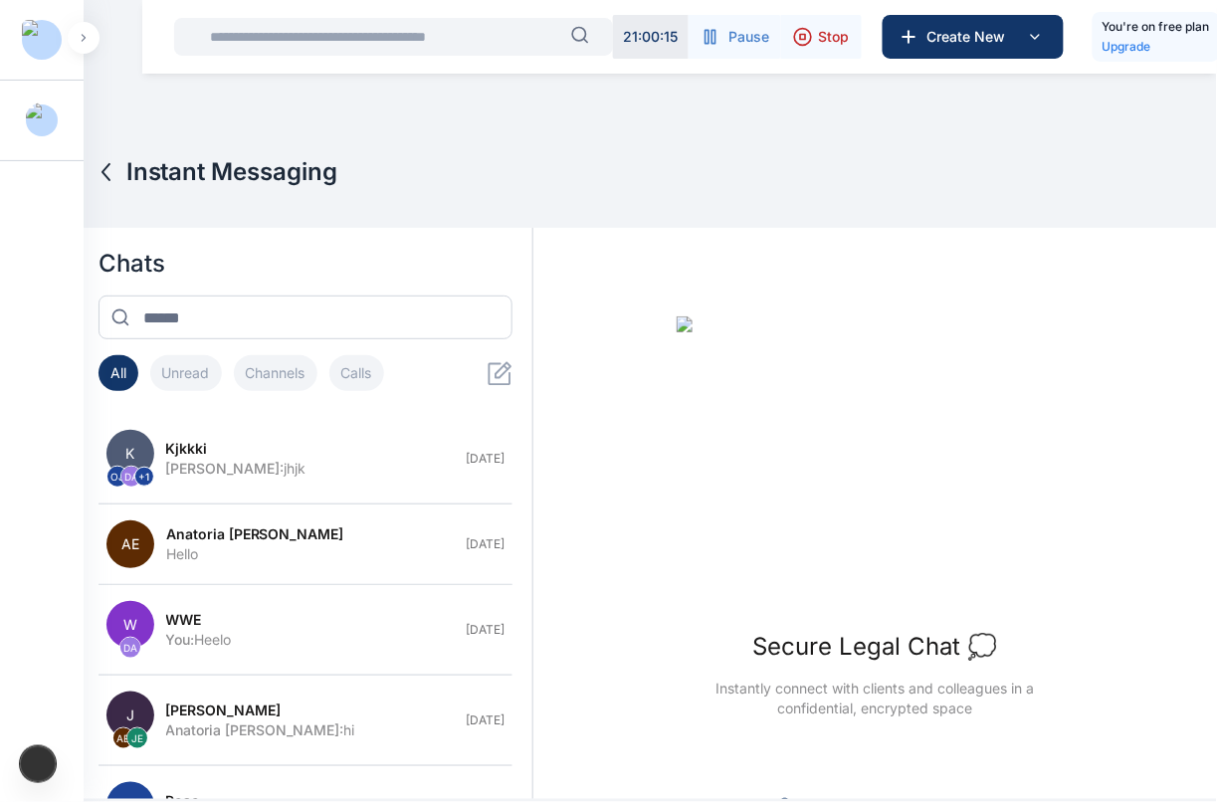
scroll to position [184, 0]
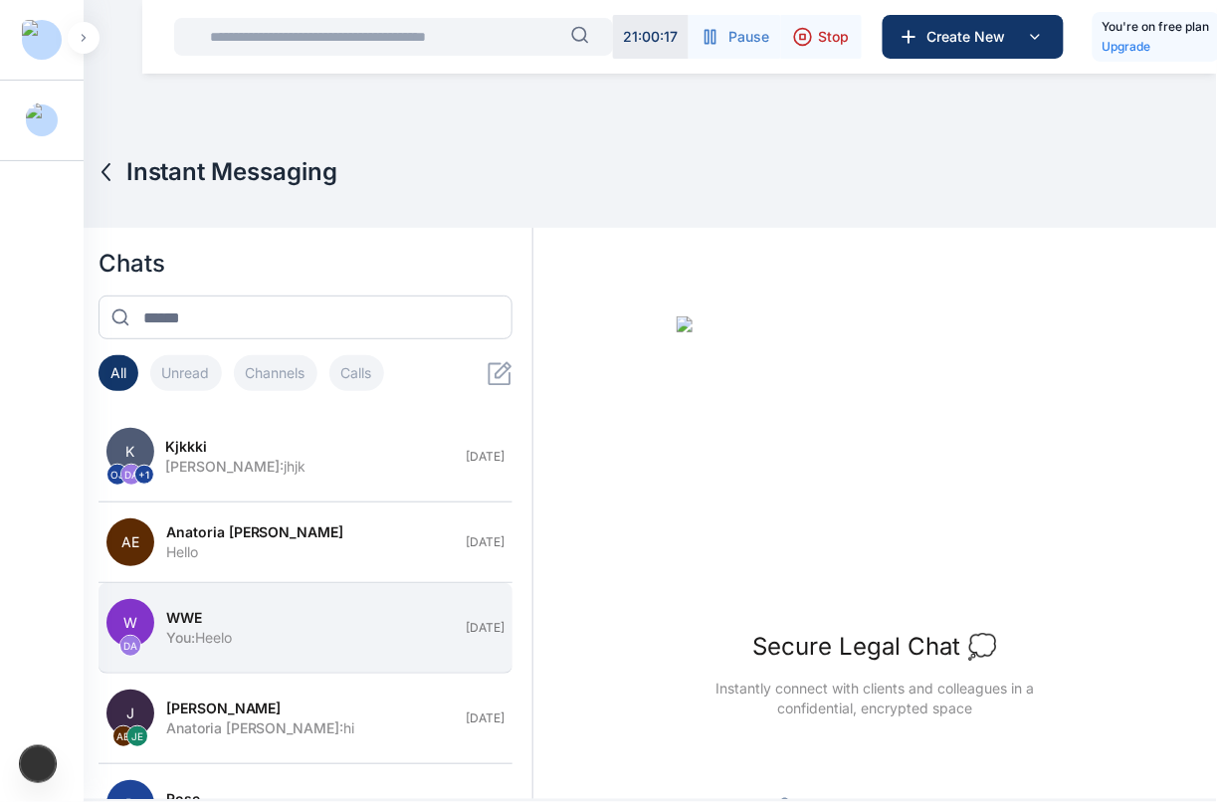
click at [311, 634] on div "You : Heelo" at bounding box center [310, 638] width 289 height 20
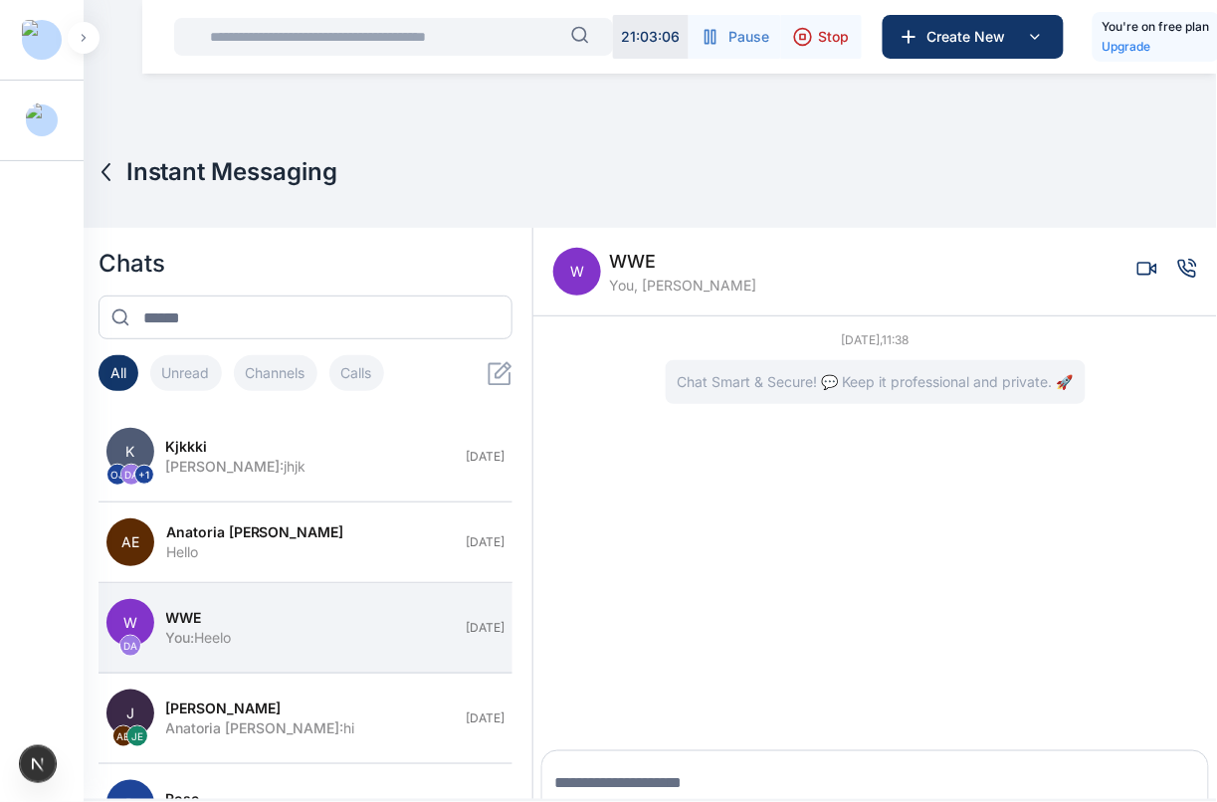
click at [1178, 265] on icon "Voice call" at bounding box center [1188, 269] width 20 height 20
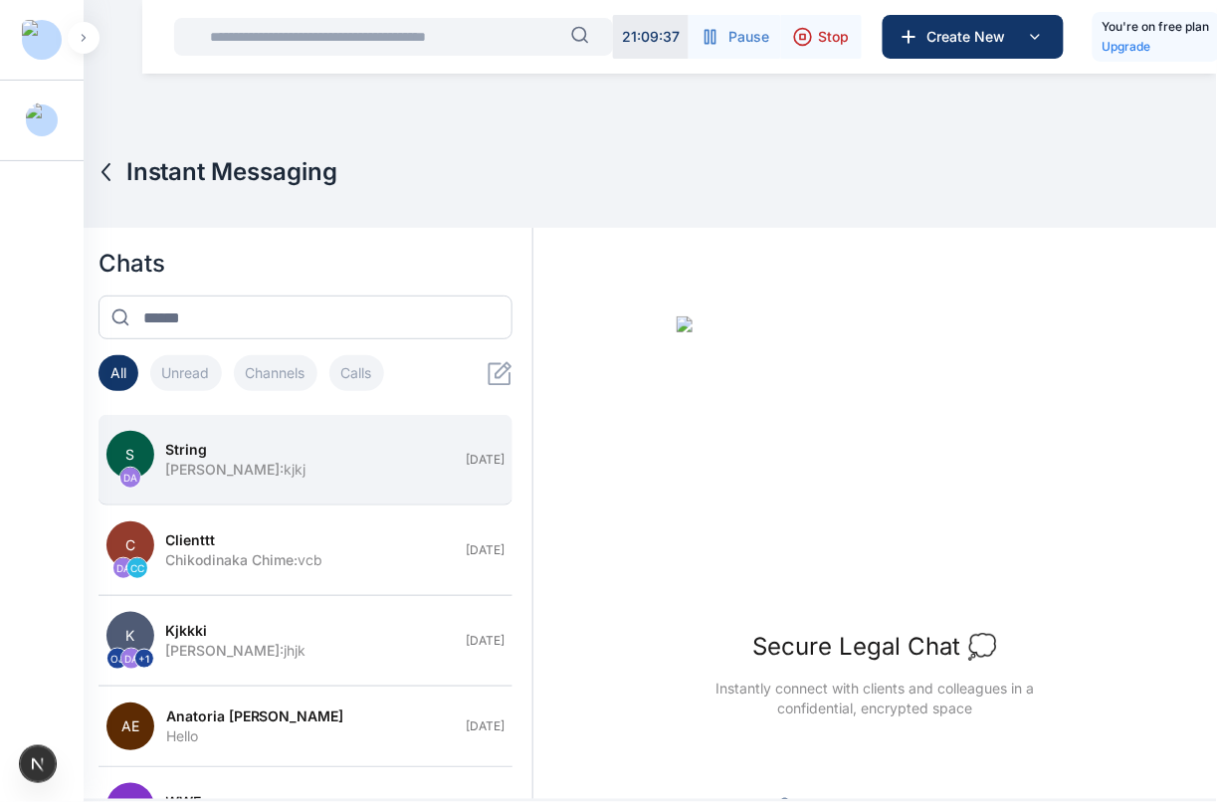
click at [192, 470] on span "[PERSON_NAME] :" at bounding box center [225, 469] width 118 height 17
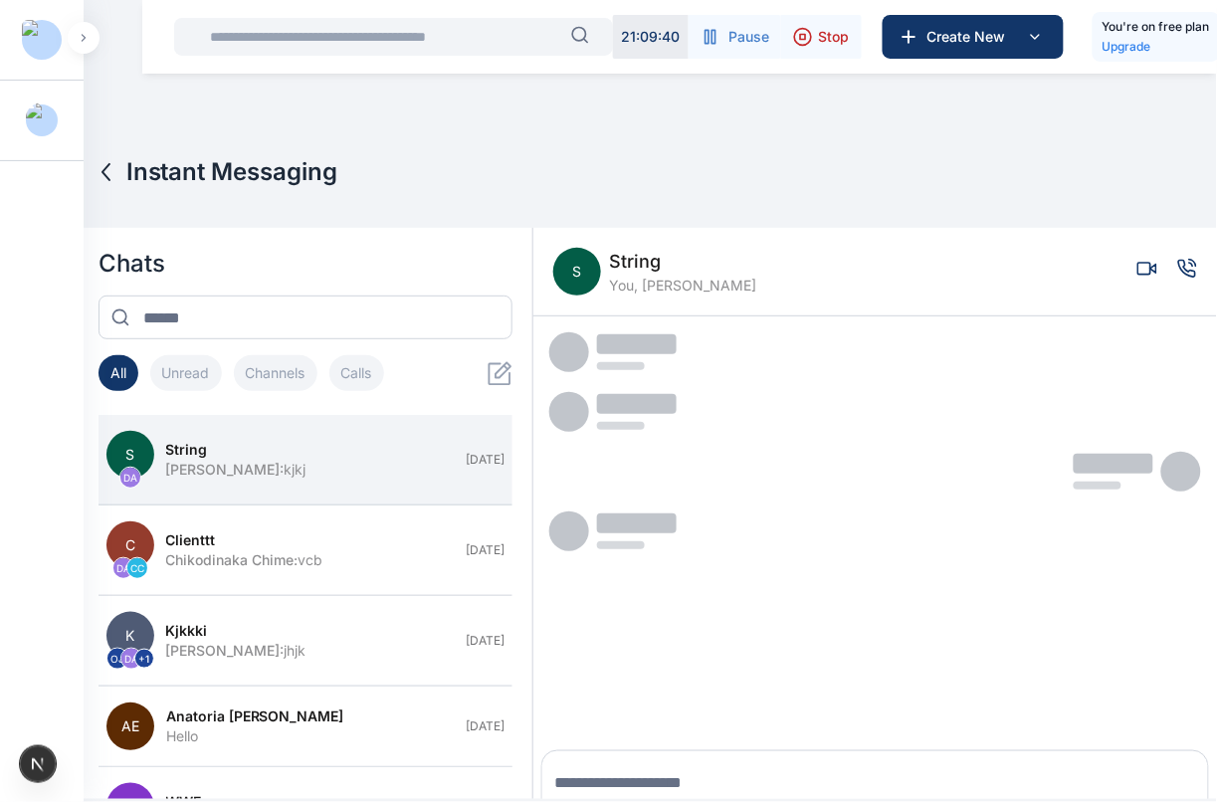
click at [1179, 270] on icon "Voice call" at bounding box center [1187, 268] width 17 height 17
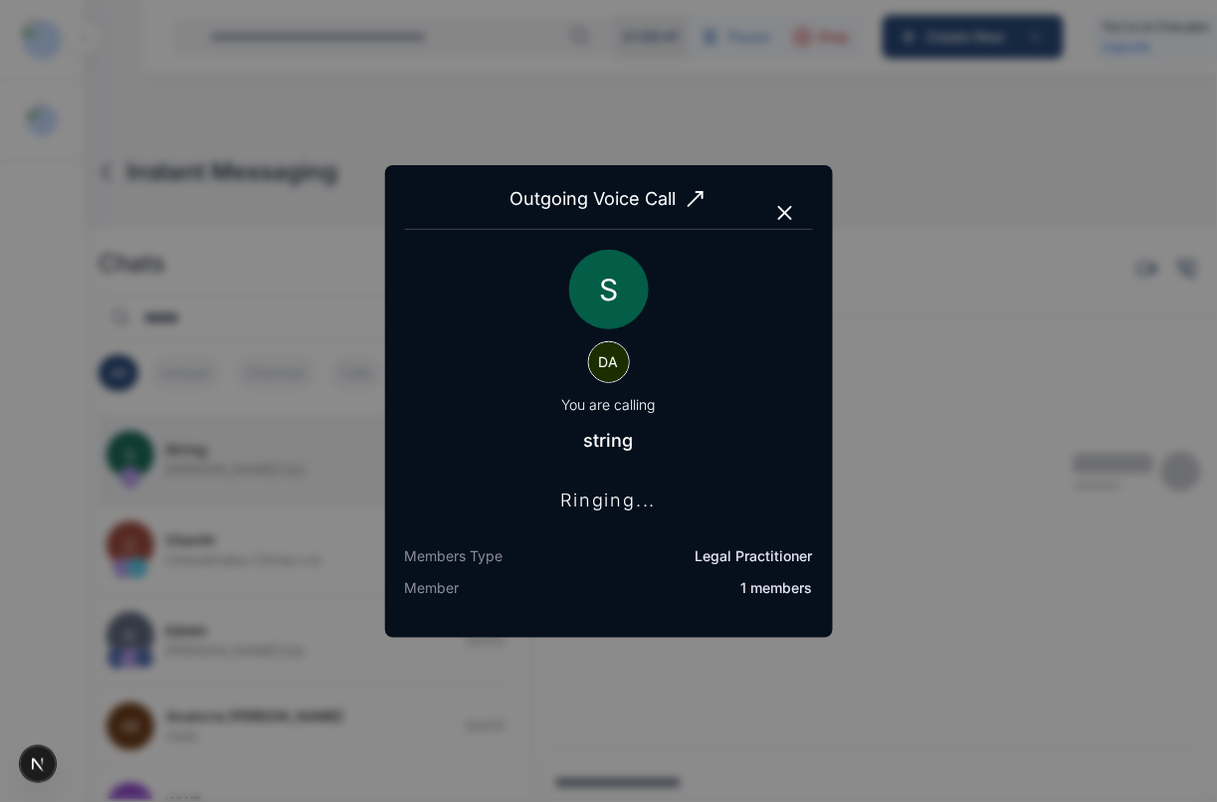
click at [788, 210] on icon "button" at bounding box center [785, 213] width 24 height 24
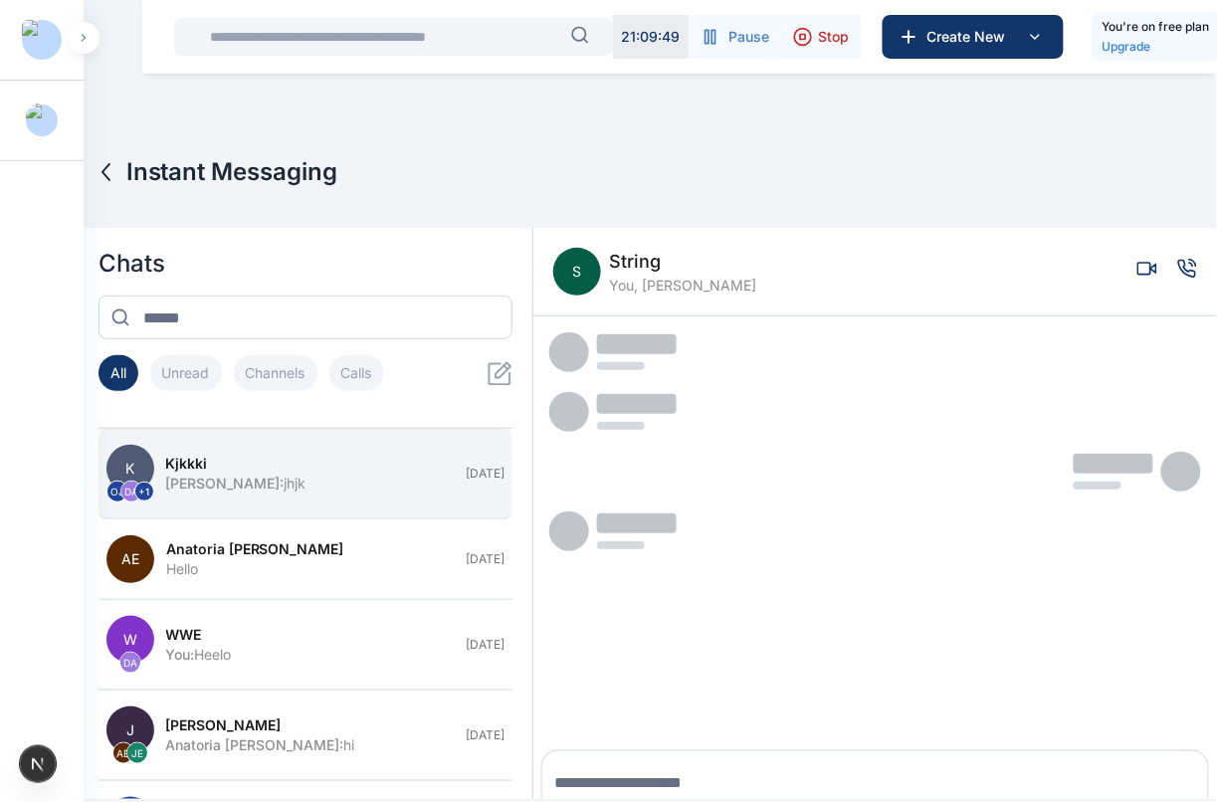
scroll to position [170, 0]
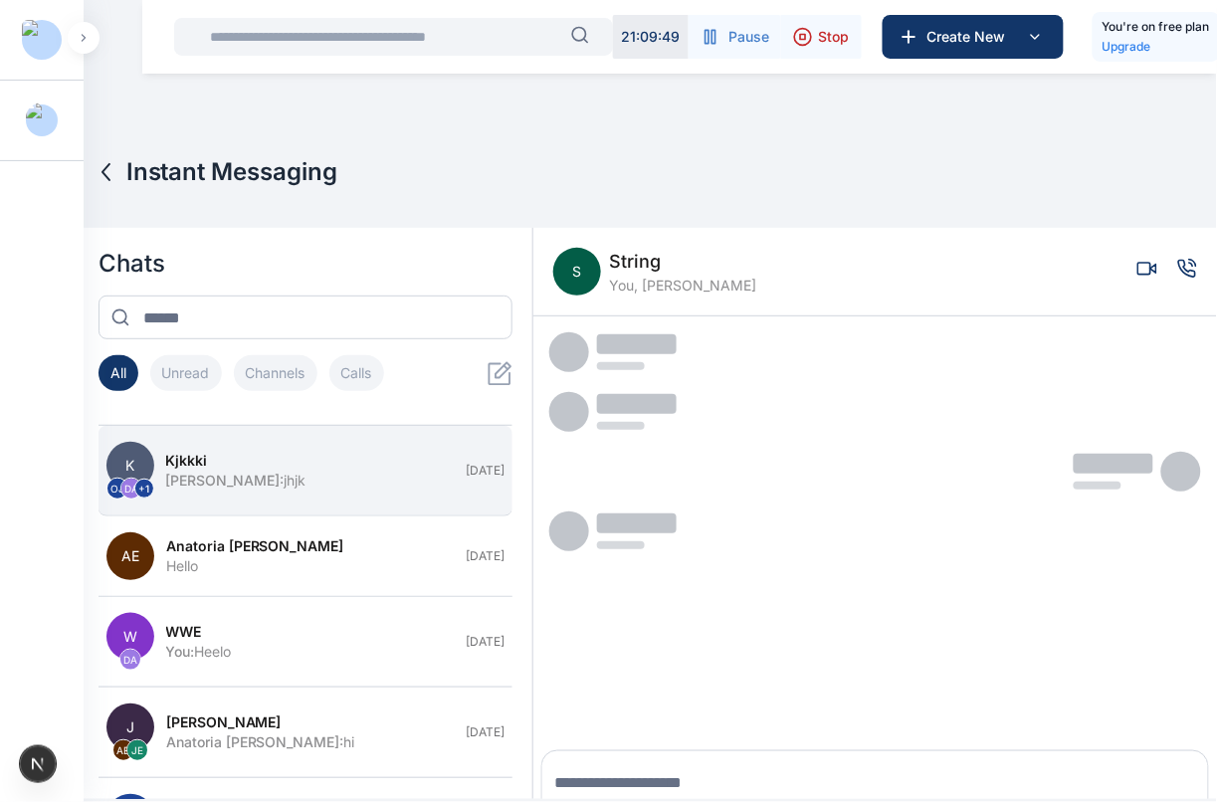
click at [359, 622] on button "W DA WWE You : Heelo [DATE]" at bounding box center [306, 642] width 415 height 91
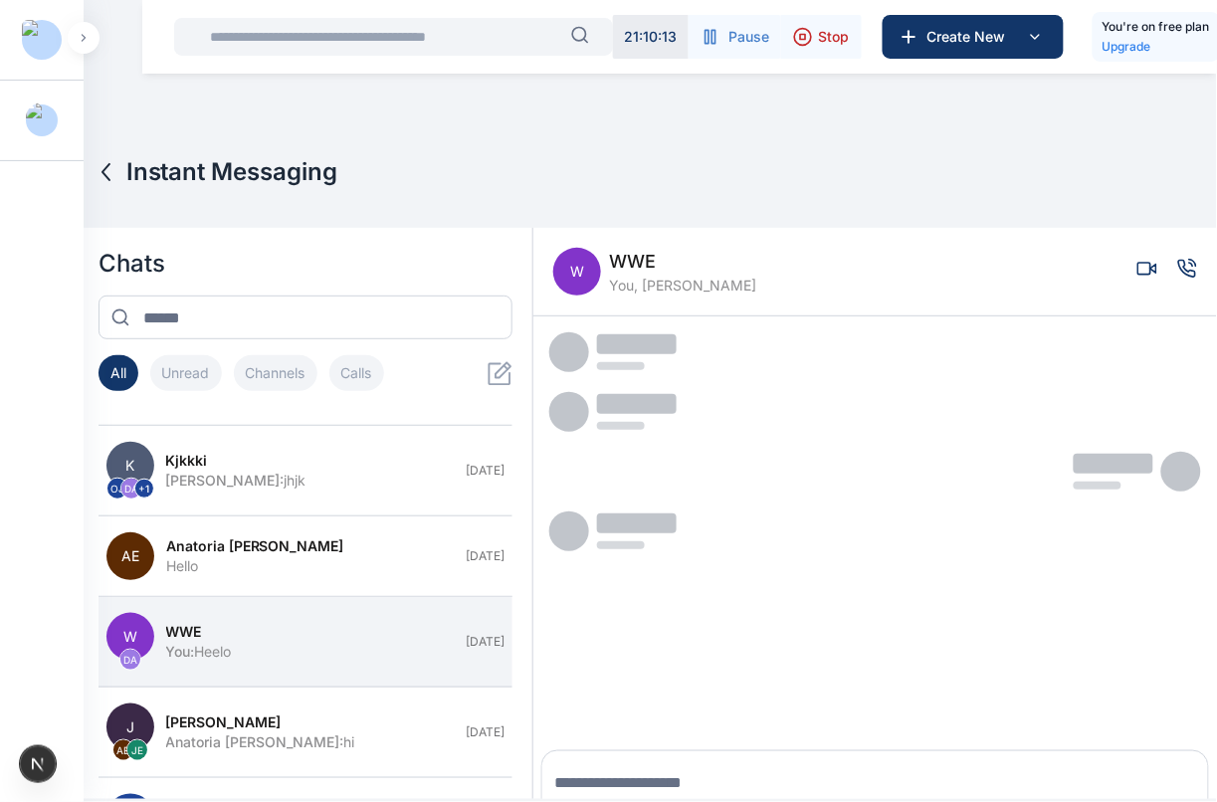
click at [1178, 272] on icon "Voice call" at bounding box center [1188, 269] width 20 height 20
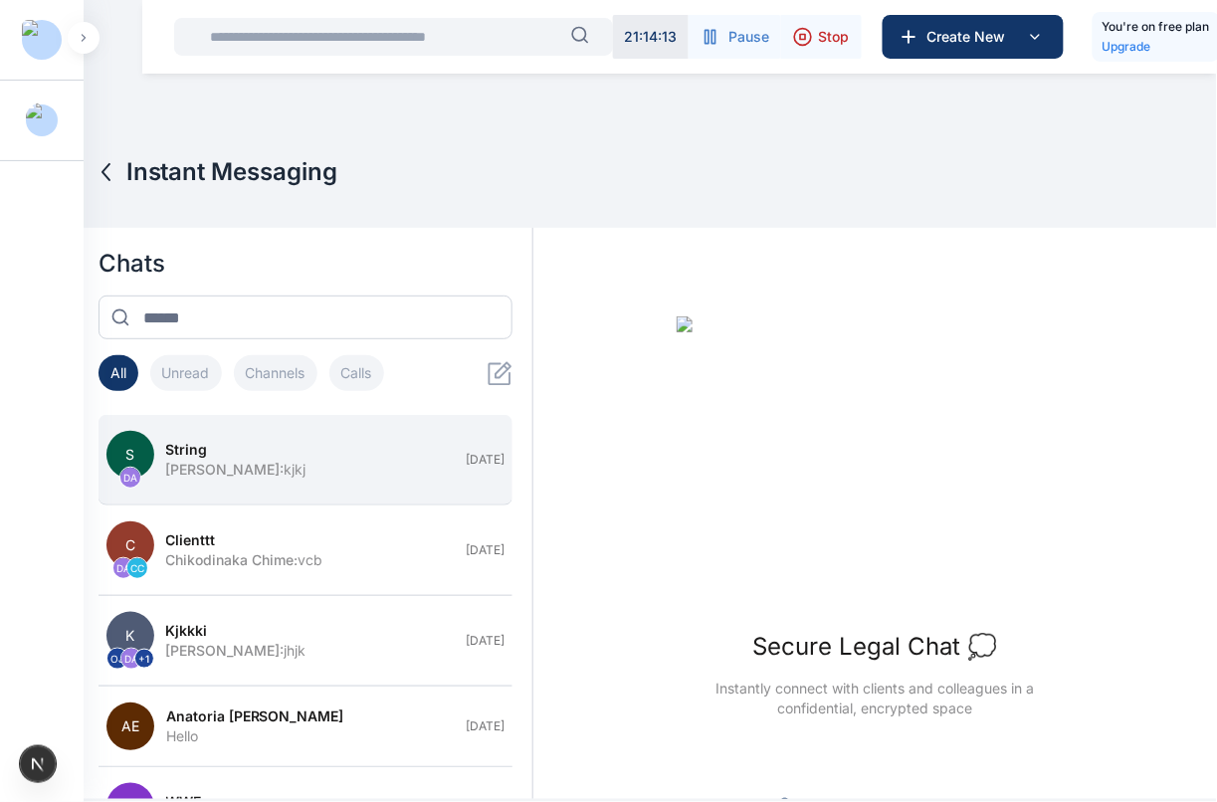
click at [292, 489] on button "S DA string [PERSON_NAME] : kjkj [DATE]" at bounding box center [306, 460] width 415 height 91
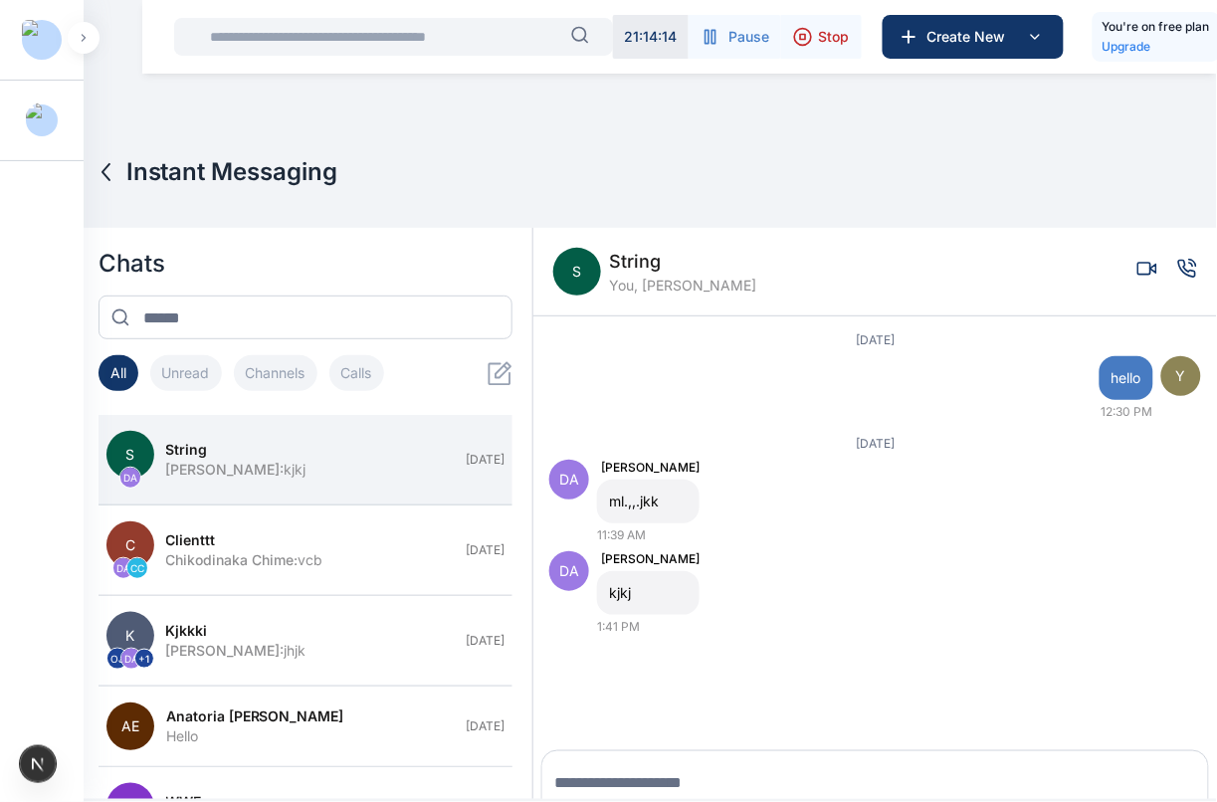
scroll to position [28, 0]
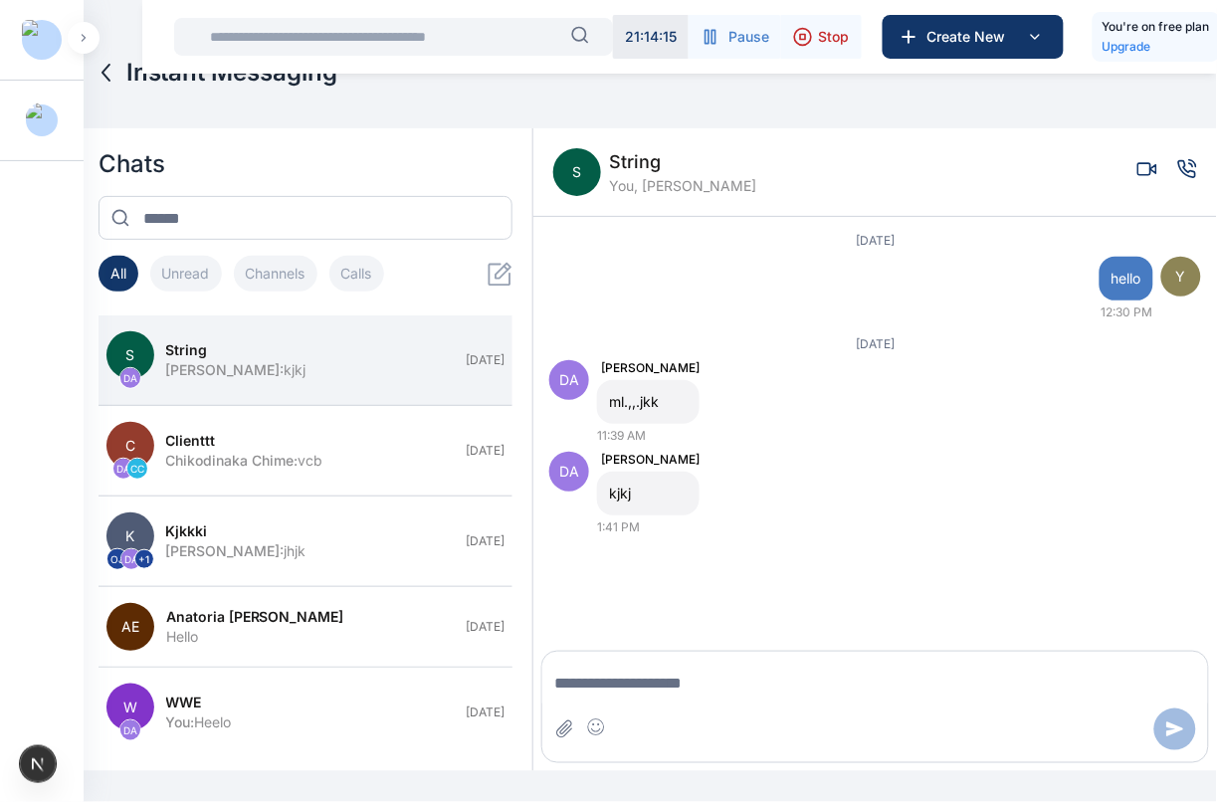
click at [1178, 165] on icon "Voice call" at bounding box center [1188, 169] width 20 height 20
